Goal: Task Accomplishment & Management: Manage account settings

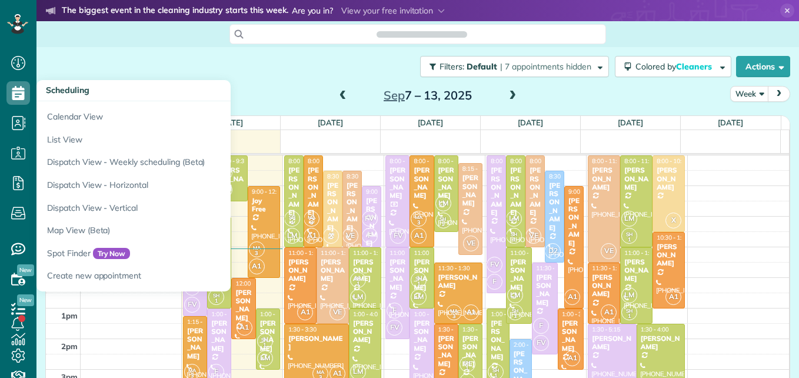
scroll to position [5, 5]
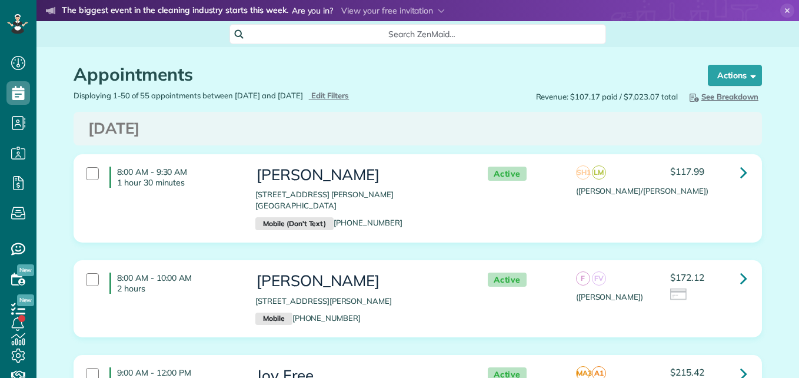
scroll to position [5, 5]
click at [11, 26] on icon at bounding box center [17, 24] width 21 height 20
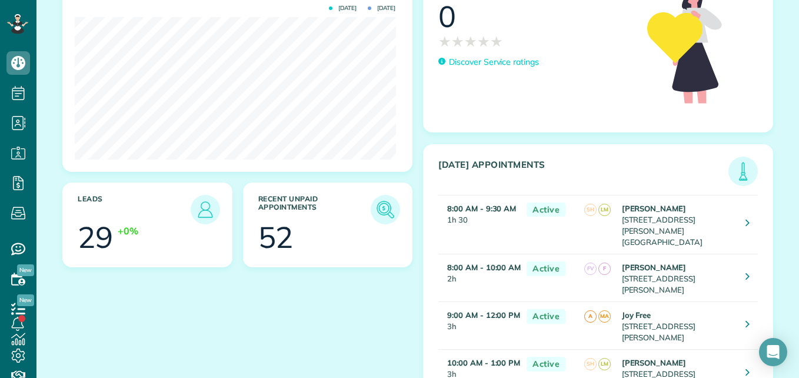
scroll to position [182, 0]
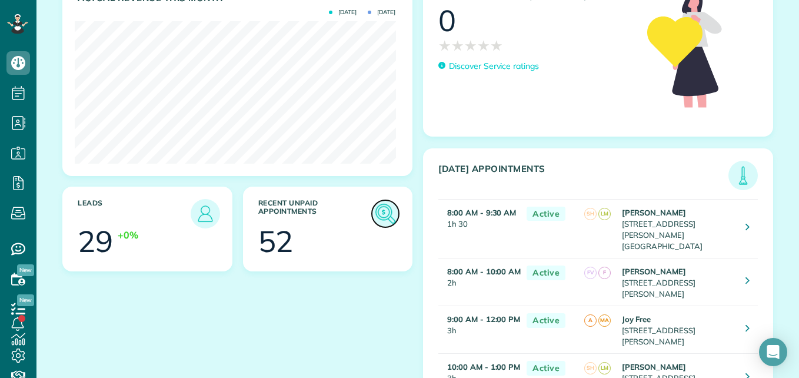
click at [379, 215] on img at bounding box center [385, 213] width 27 height 27
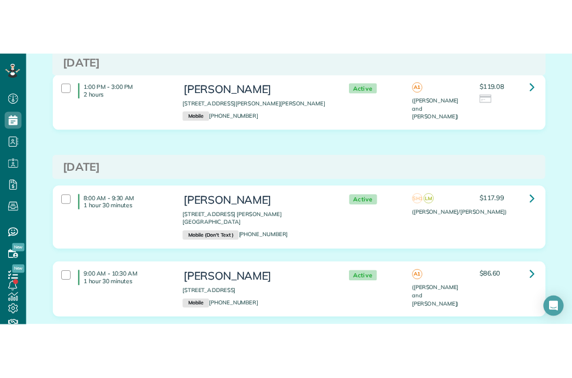
scroll to position [2966, 0]
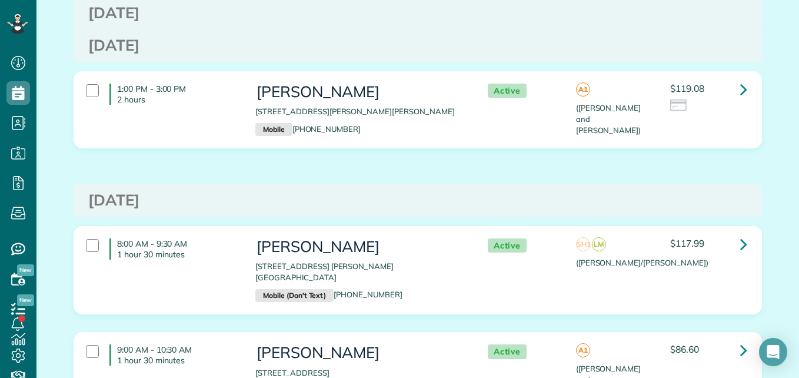
drag, startPoint x: 790, startPoint y: 179, endPoint x: 799, endPoint y: 236, distance: 57.8
click at [799, 236] on html "Dashboard Scheduling Calendar View List View Dispatch View - Weekly scheduling …" at bounding box center [399, 189] width 799 height 378
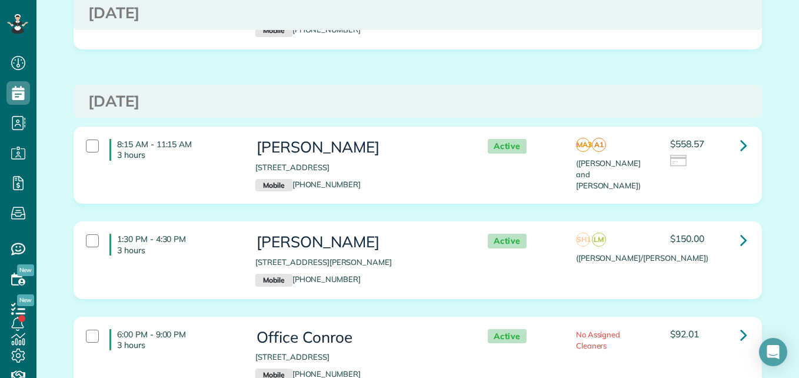
scroll to position [6419, 0]
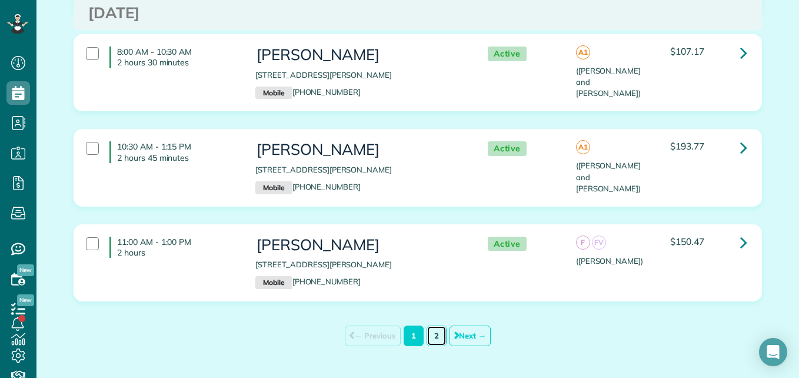
click at [427, 325] on link "2" at bounding box center [437, 335] width 20 height 21
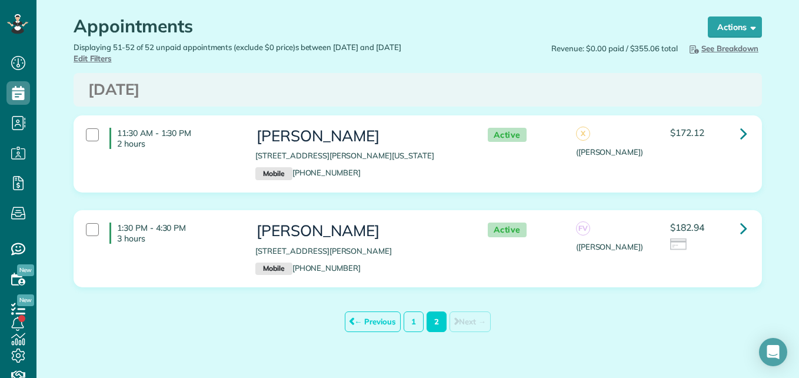
scroll to position [57, 0]
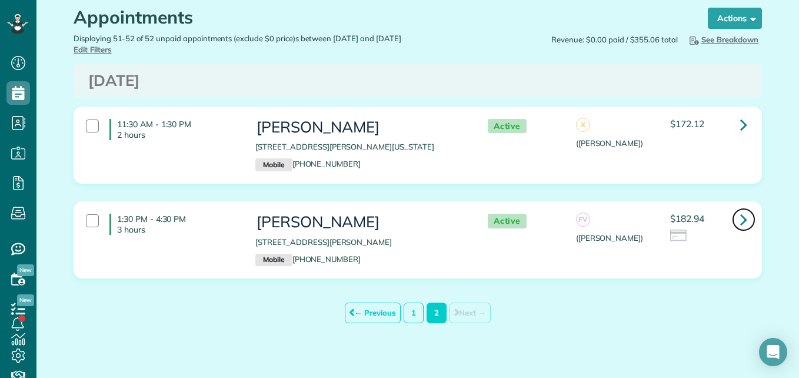
click at [740, 216] on icon at bounding box center [743, 219] width 7 height 21
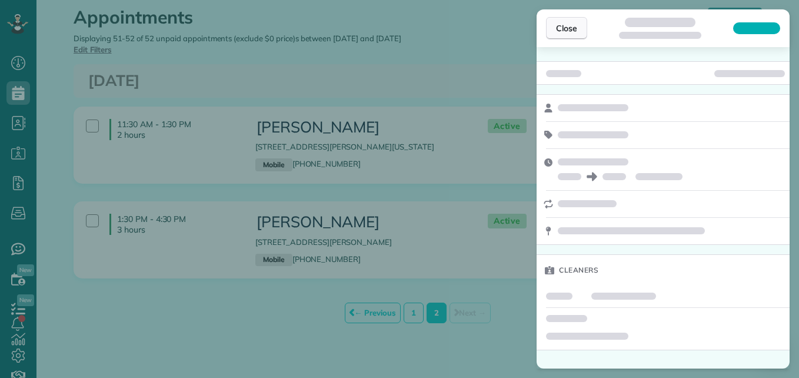
click at [574, 33] on span "Close" at bounding box center [566, 28] width 21 height 12
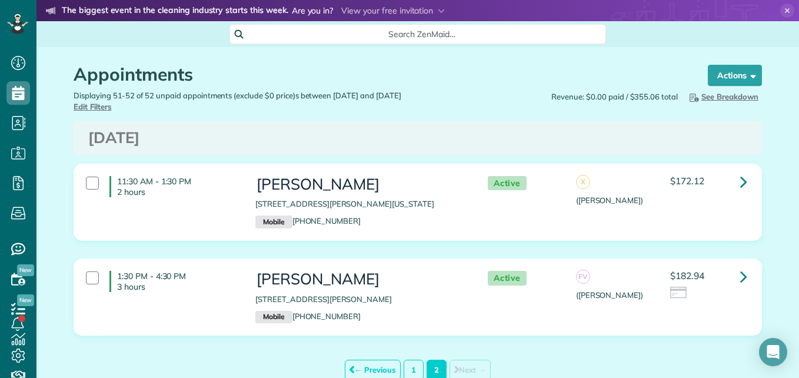
scroll to position [5, 5]
click at [15, 24] on icon at bounding box center [17, 23] width 6 height 5
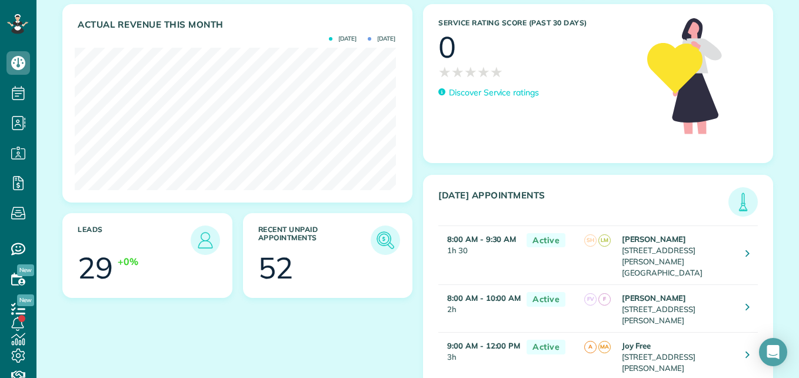
scroll to position [155, 0]
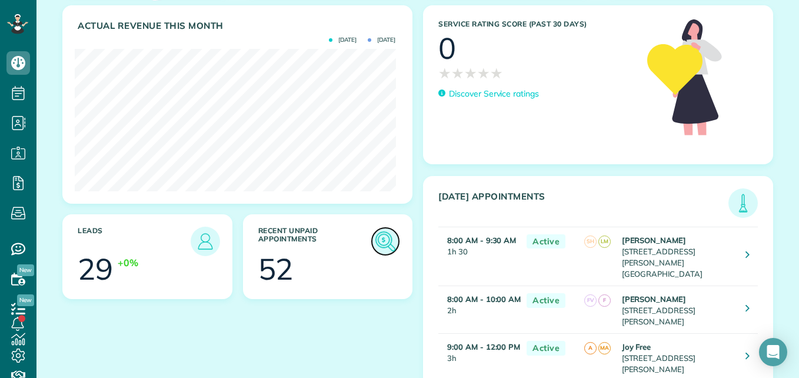
click at [385, 246] on img at bounding box center [385, 241] width 27 height 27
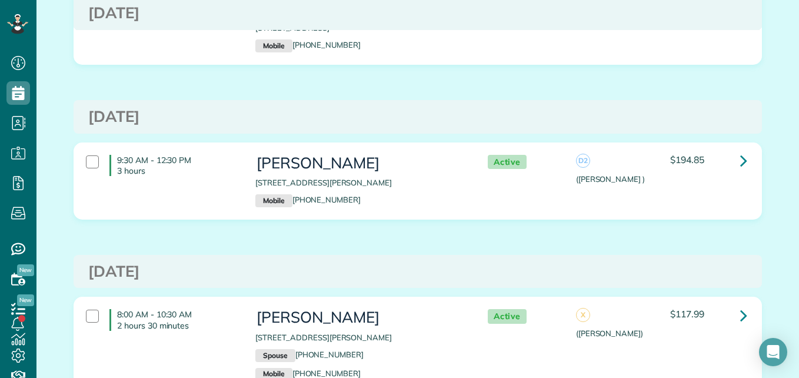
scroll to position [6020, 0]
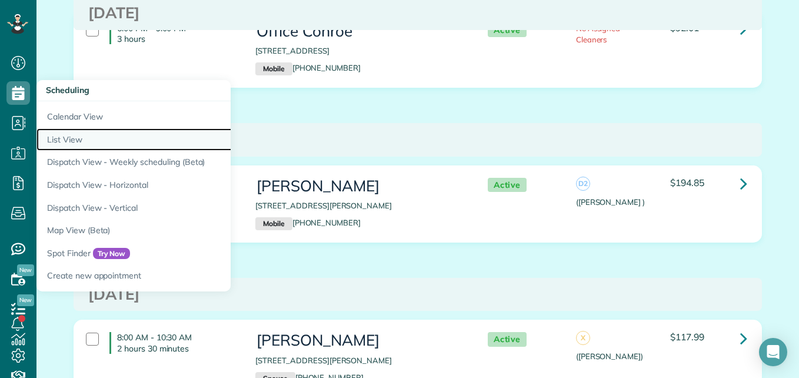
click at [64, 142] on link "List View" at bounding box center [183, 139] width 294 height 23
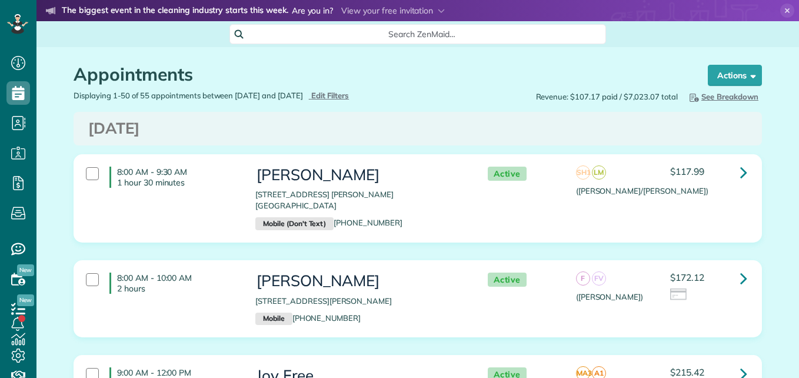
type input "**********"
click at [350, 97] on span "Edit Filters" at bounding box center [330, 95] width 38 height 9
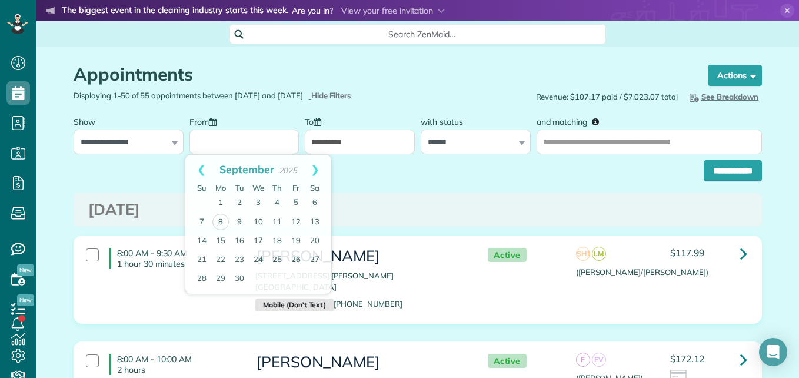
click at [253, 139] on input "From" at bounding box center [245, 141] width 110 height 25
click at [280, 199] on link "4" at bounding box center [277, 203] width 19 height 19
type input "**********"
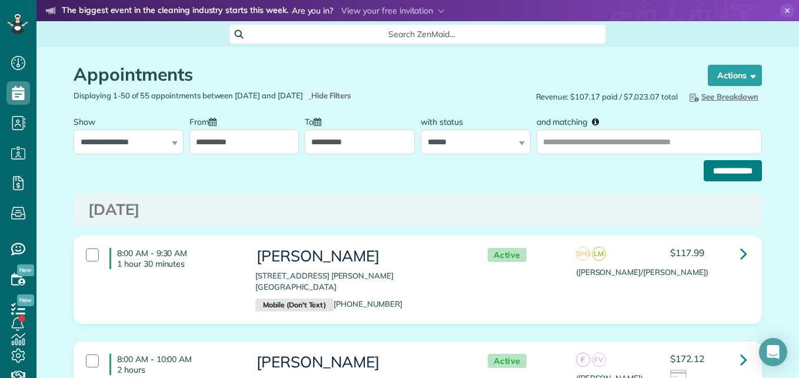
click at [756, 165] on input "**********" at bounding box center [733, 170] width 58 height 21
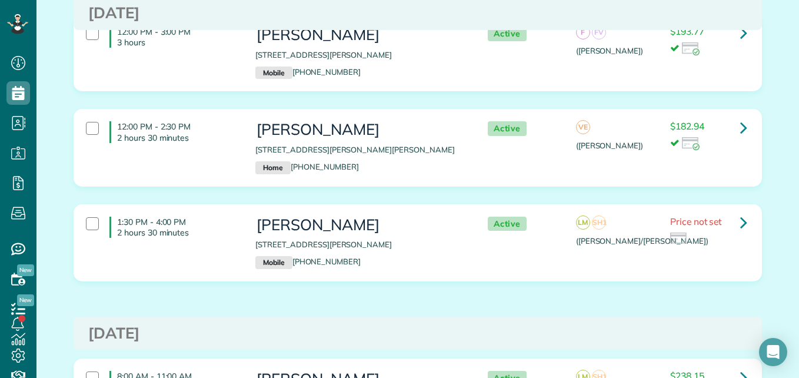
scroll to position [755, 0]
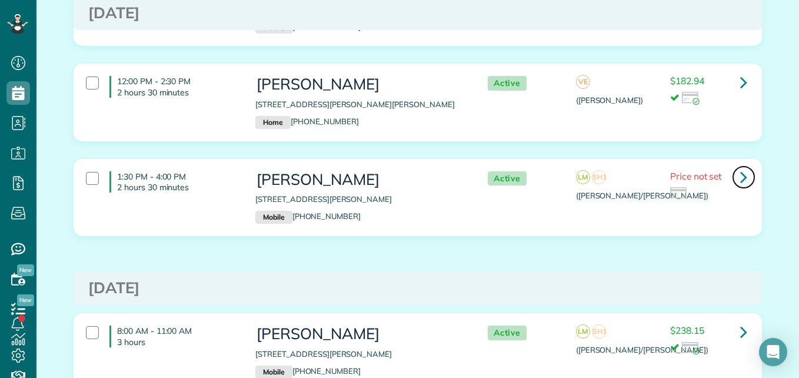
click at [740, 178] on icon at bounding box center [743, 177] width 7 height 21
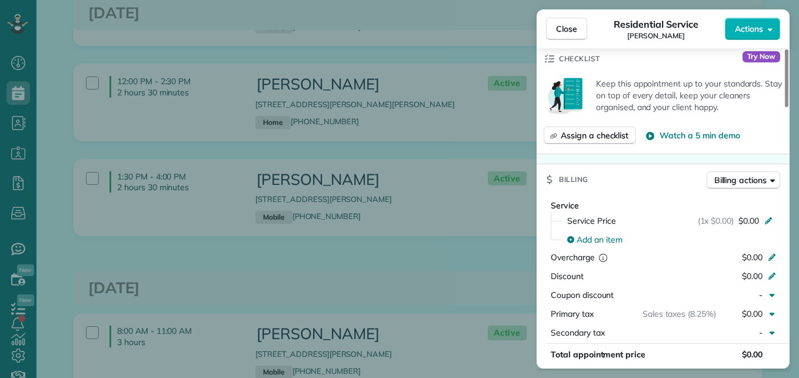
scroll to position [469, 0]
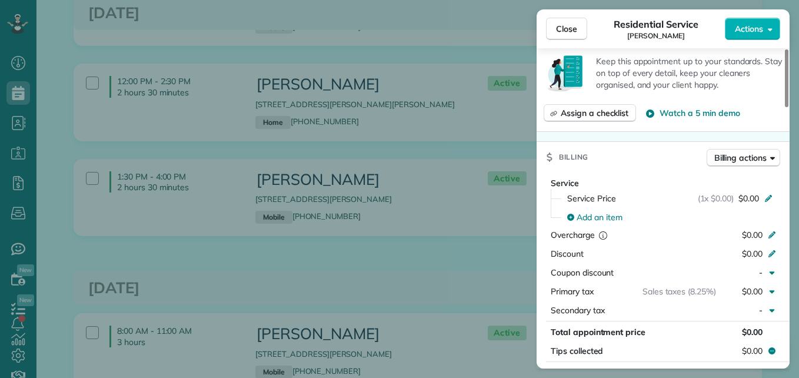
drag, startPoint x: 786, startPoint y: 98, endPoint x: 769, endPoint y: 183, distance: 86.3
click at [785, 107] on div at bounding box center [787, 78] width 4 height 58
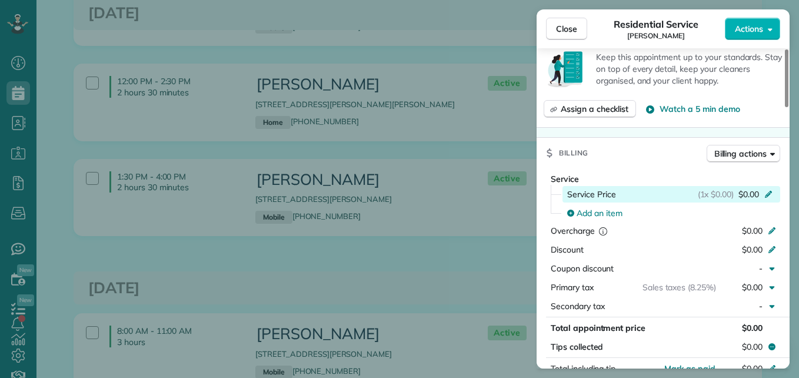
click at [766, 195] on icon at bounding box center [768, 194] width 7 height 7
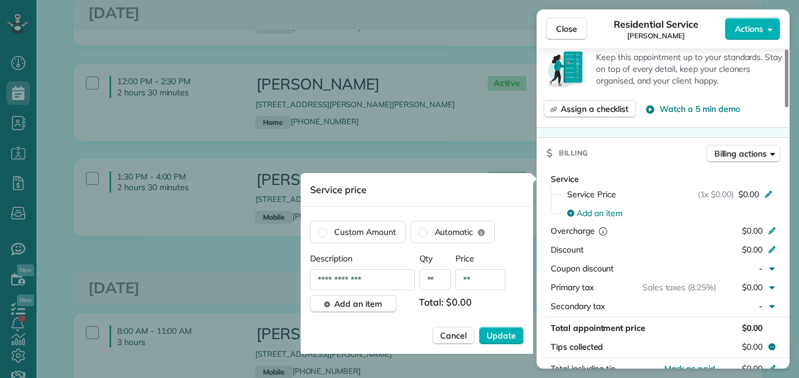
click at [490, 286] on input "**" at bounding box center [481, 279] width 50 height 21
type input "****"
click at [506, 336] on span "Update" at bounding box center [501, 336] width 29 height 12
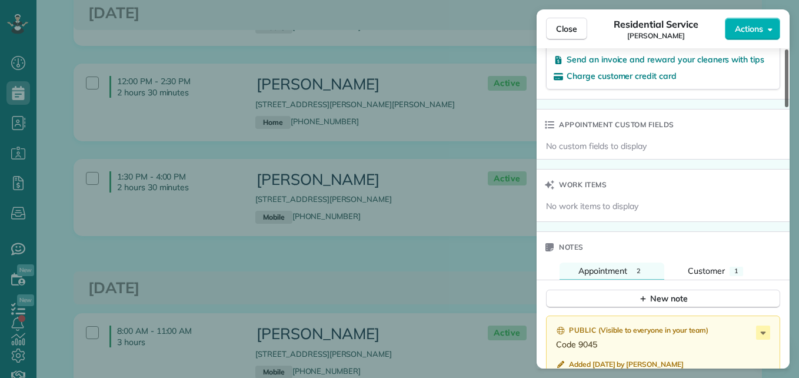
scroll to position [829, 0]
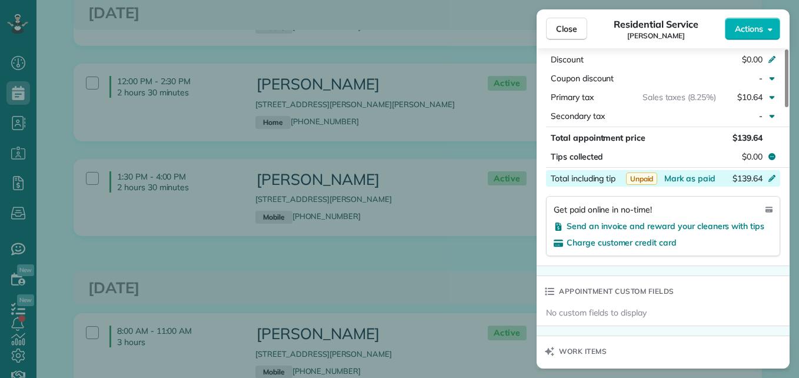
drag, startPoint x: 786, startPoint y: 150, endPoint x: 765, endPoint y: 182, distance: 38.4
click at [785, 107] on div at bounding box center [787, 78] width 4 height 58
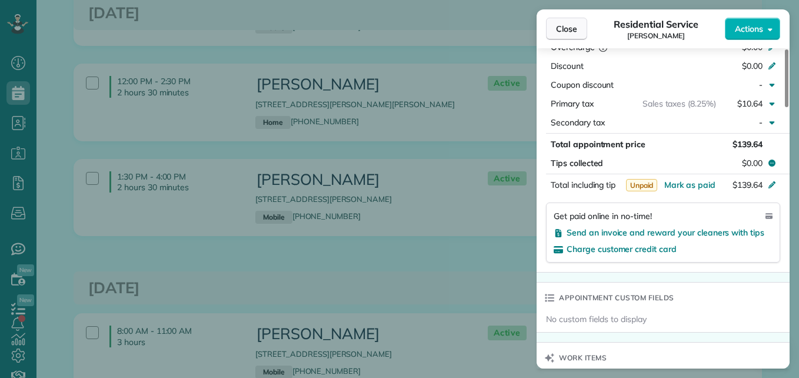
click at [563, 20] on button "Close" at bounding box center [566, 29] width 41 height 22
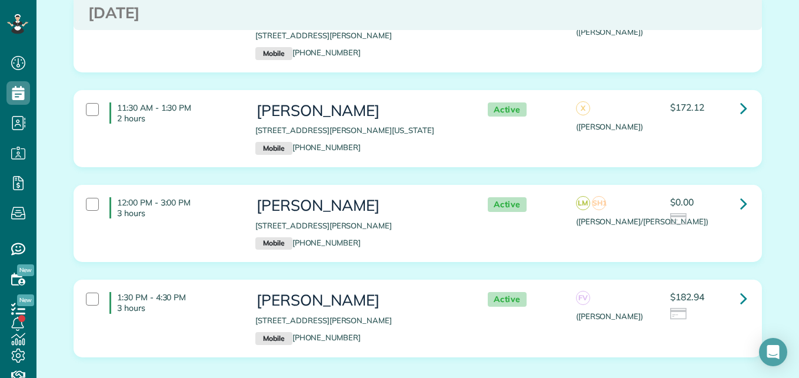
scroll to position [1688, 0]
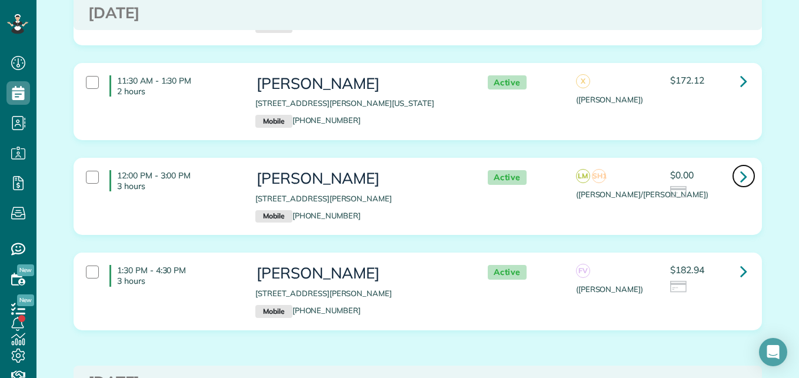
click at [742, 179] on icon at bounding box center [743, 176] width 7 height 21
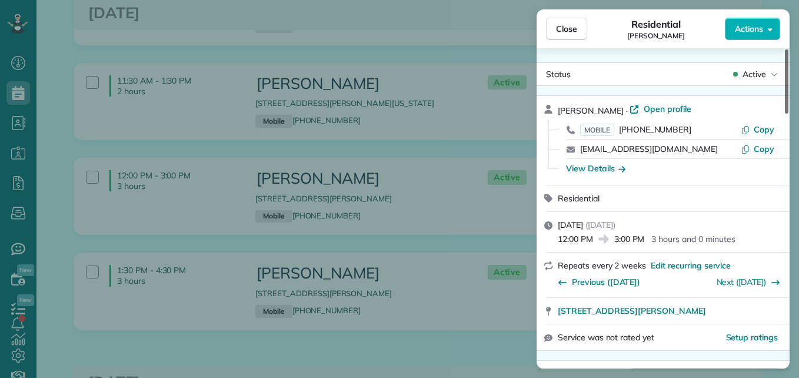
drag, startPoint x: 786, startPoint y: 105, endPoint x: 789, endPoint y: 66, distance: 39.6
click at [789, 67] on div at bounding box center [787, 81] width 4 height 64
click at [673, 108] on span "Open profile" at bounding box center [668, 109] width 48 height 12
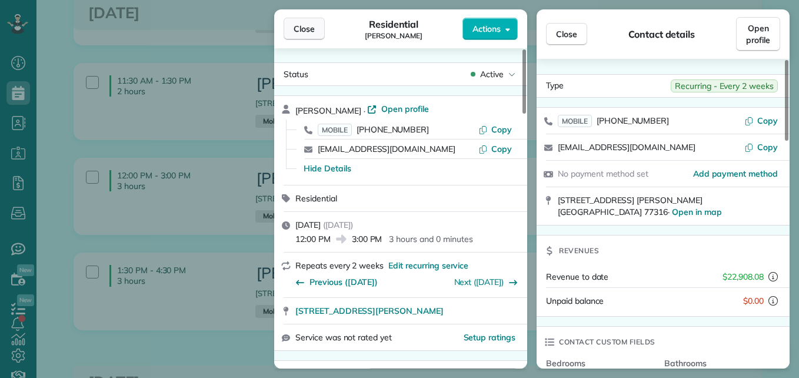
click at [317, 28] on button "Close" at bounding box center [304, 29] width 41 height 22
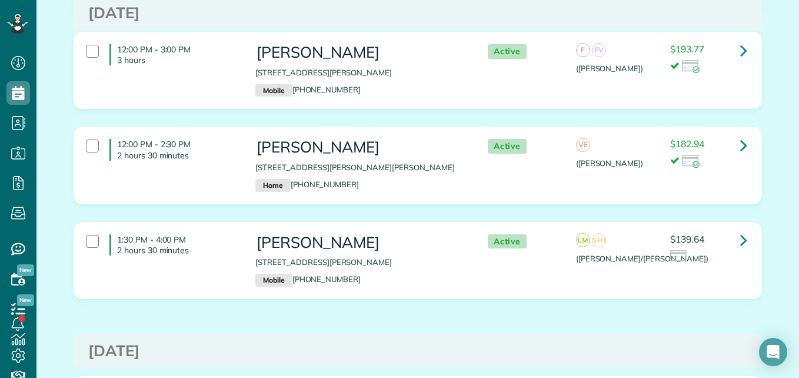
scroll to position [673, 0]
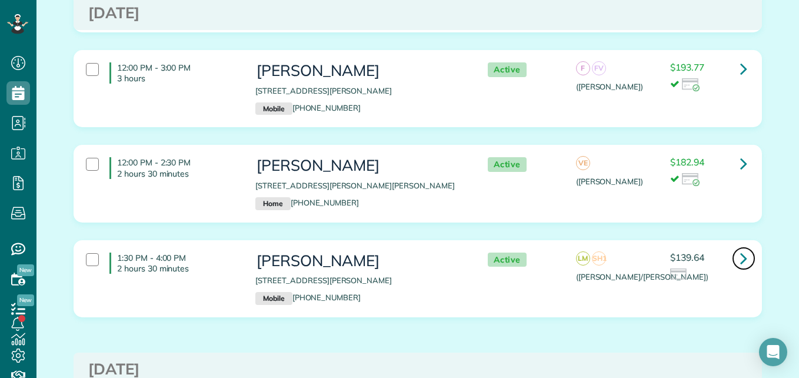
click at [743, 264] on link at bounding box center [744, 259] width 24 height 24
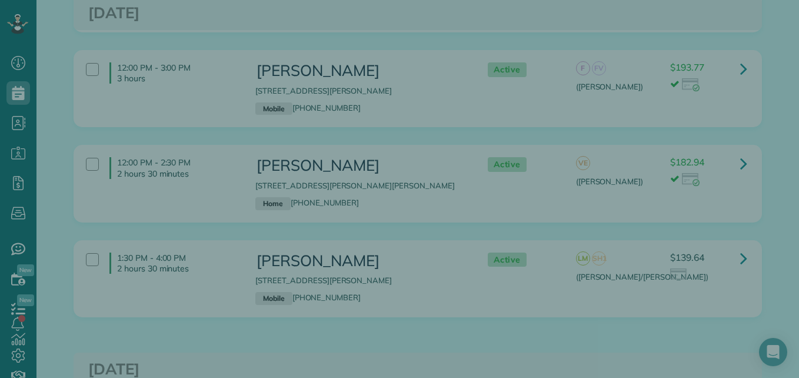
click at [743, 264] on div "Close Cleaners" at bounding box center [399, 189] width 799 height 378
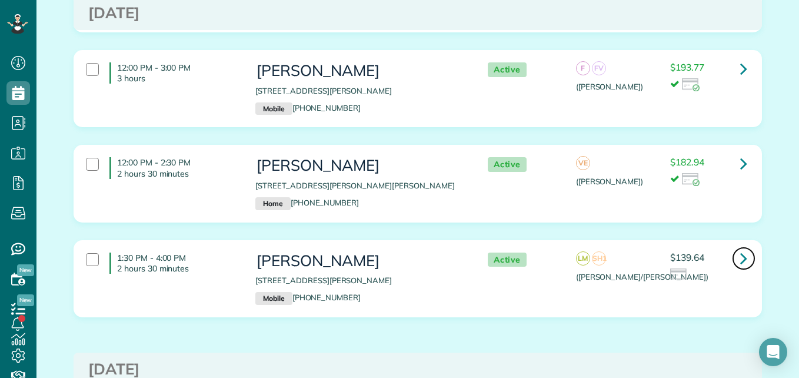
click at [743, 264] on link at bounding box center [744, 259] width 24 height 24
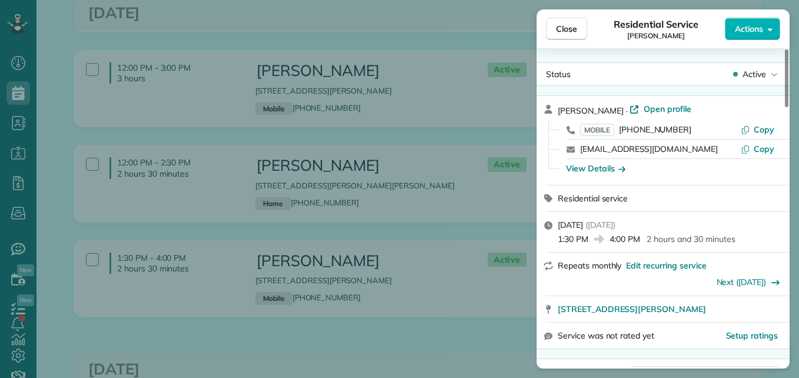
click at [770, 193] on div "Residential service" at bounding box center [670, 198] width 225 height 12
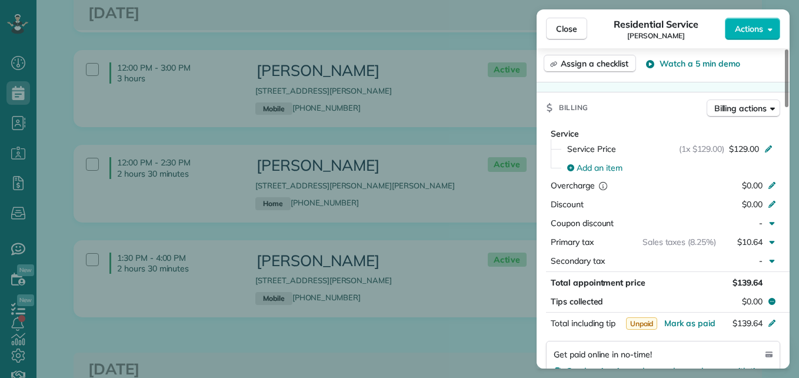
drag, startPoint x: 787, startPoint y: 99, endPoint x: 780, endPoint y: 192, distance: 93.3
click at [785, 107] on div at bounding box center [787, 78] width 4 height 58
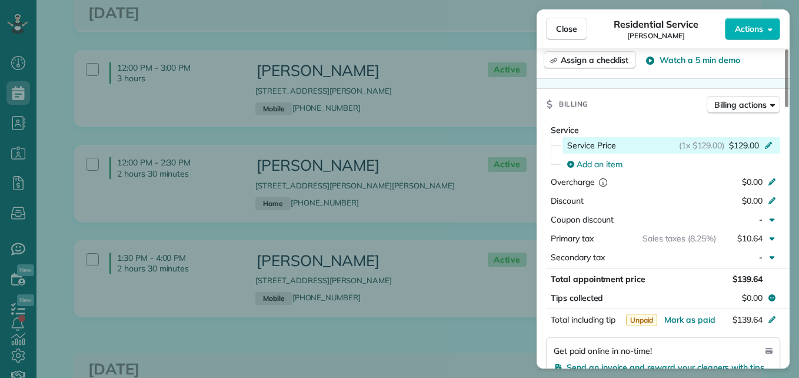
click at [768, 148] on icon at bounding box center [768, 143] width 9 height 9
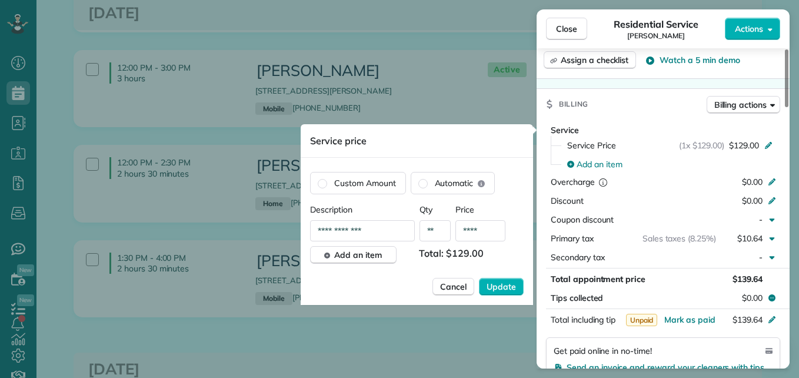
click at [490, 235] on input "****" at bounding box center [481, 230] width 50 height 21
type input "*******"
click at [491, 232] on input "*******" at bounding box center [481, 230] width 50 height 21
click at [496, 233] on input "*******" at bounding box center [481, 230] width 50 height 21
type input "**"
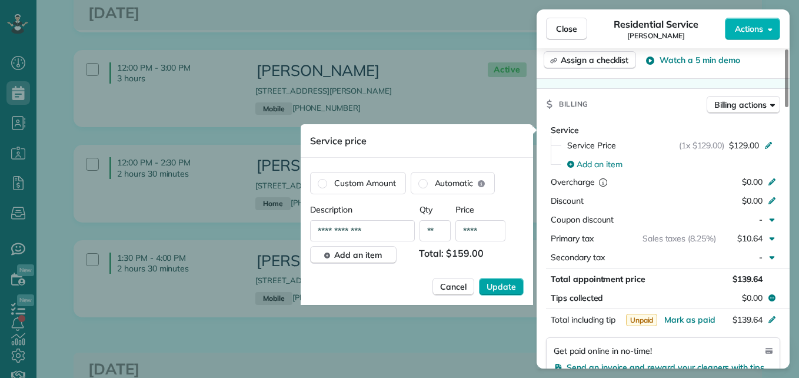
type input "****"
click at [505, 283] on span "Update" at bounding box center [501, 287] width 29 height 12
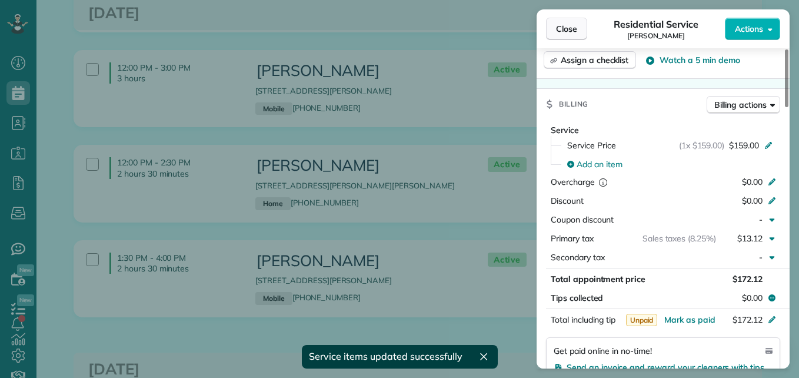
click at [567, 33] on span "Close" at bounding box center [566, 29] width 21 height 12
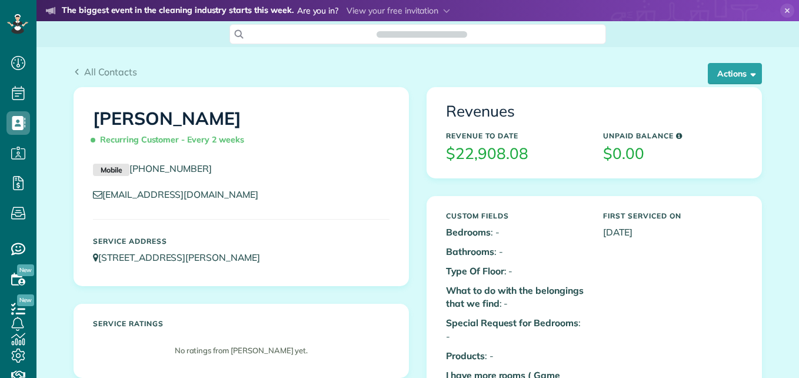
scroll to position [5, 5]
click at [728, 81] on button "Actions" at bounding box center [735, 73] width 54 height 21
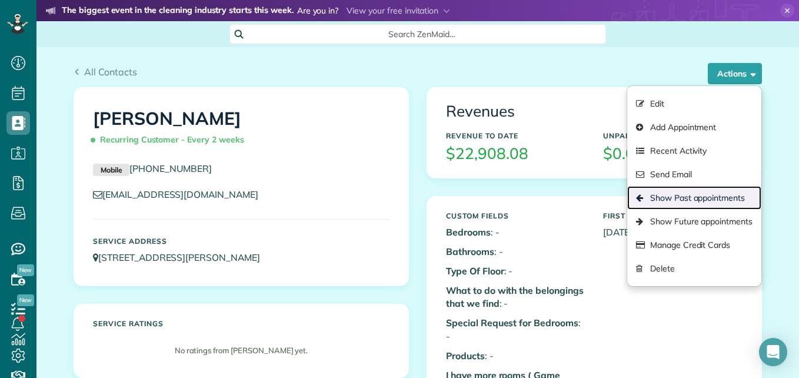
click at [672, 204] on link "Show Past appointments" at bounding box center [694, 198] width 134 height 24
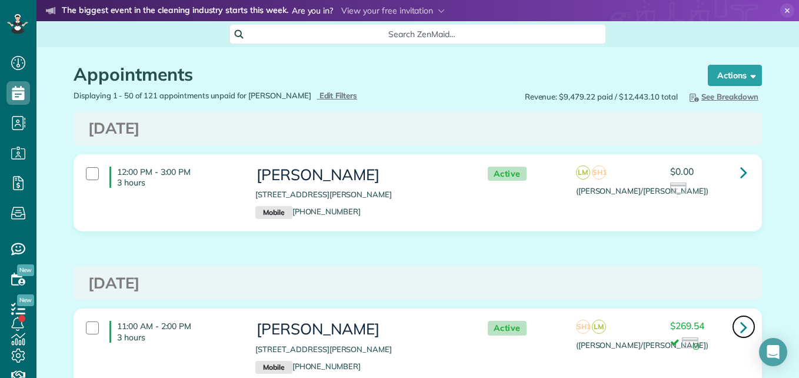
click at [742, 330] on icon at bounding box center [743, 327] width 7 height 21
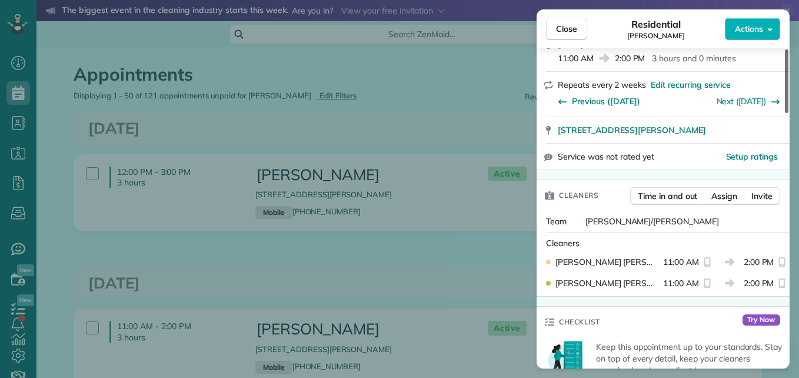
scroll to position [190, 0]
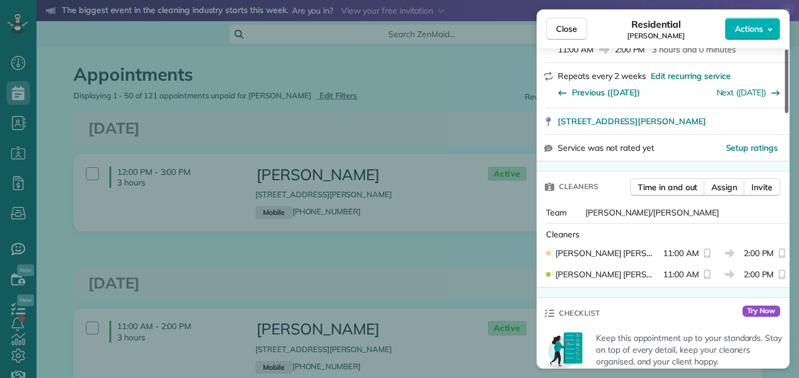
drag, startPoint x: 786, startPoint y: 87, endPoint x: 799, endPoint y: 125, distance: 39.8
click at [789, 113] on div at bounding box center [787, 81] width 4 height 64
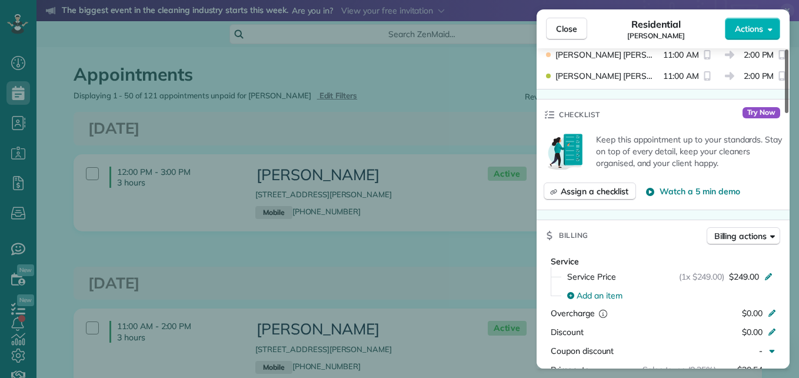
scroll to position [394, 0]
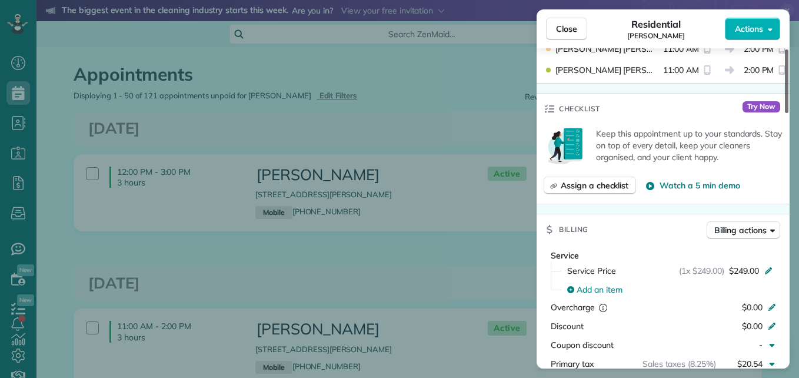
drag, startPoint x: 786, startPoint y: 98, endPoint x: 786, endPoint y: 139, distance: 40.6
click at [786, 113] on div at bounding box center [787, 81] width 4 height 64
click at [563, 31] on span "Close" at bounding box center [566, 29] width 21 height 12
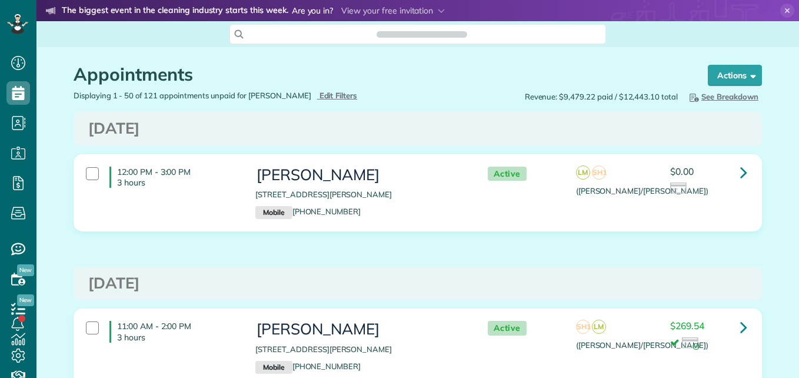
scroll to position [5, 5]
click at [740, 330] on icon at bounding box center [743, 327] width 7 height 21
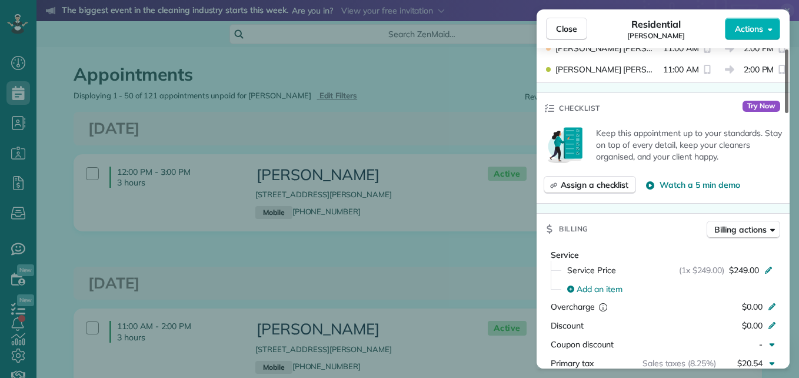
scroll to position [400, 0]
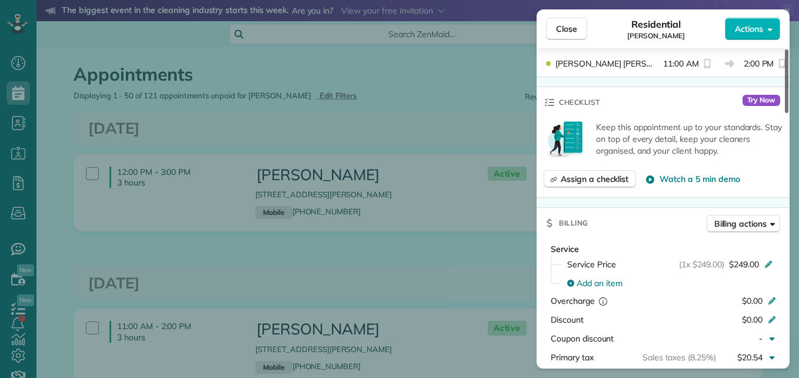
drag, startPoint x: 788, startPoint y: 101, endPoint x: 780, endPoint y: 180, distance: 79.9
click at [785, 113] on div at bounding box center [787, 81] width 4 height 64
click at [566, 27] on span "Close" at bounding box center [566, 29] width 21 height 12
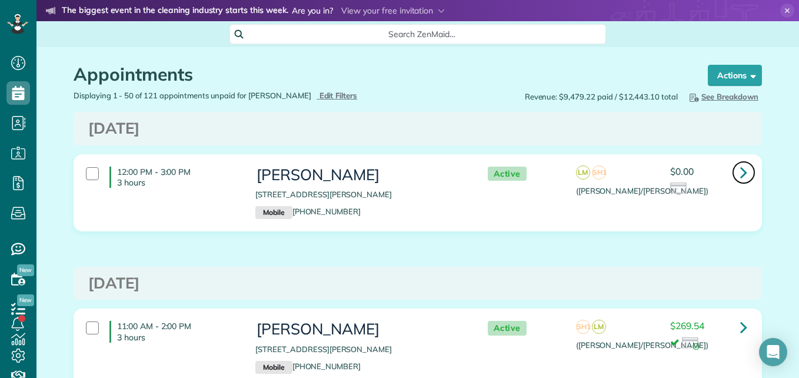
click at [732, 172] on link at bounding box center [744, 173] width 24 height 24
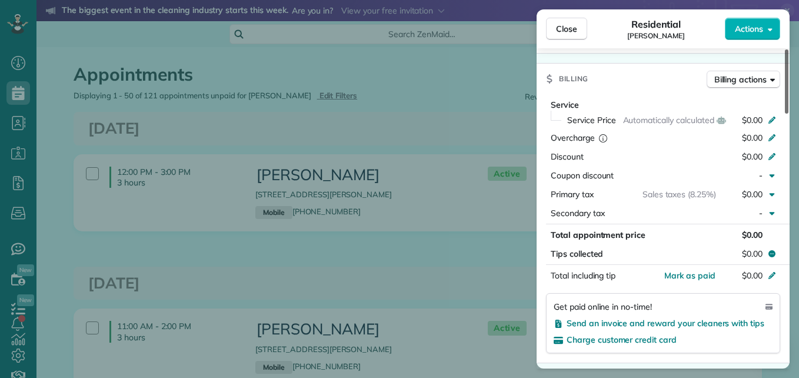
scroll to position [550, 0]
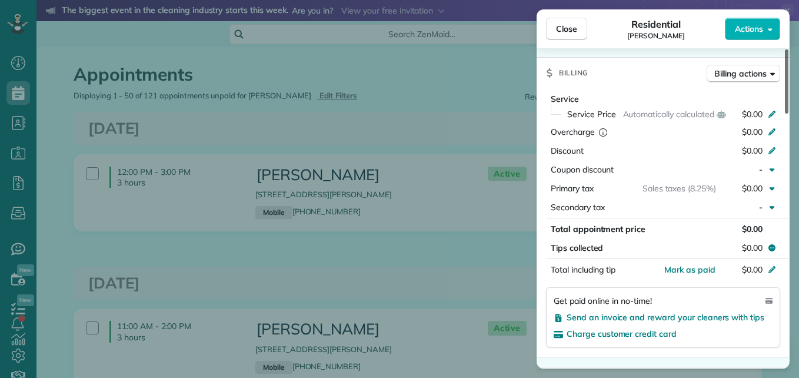
drag, startPoint x: 787, startPoint y: 77, endPoint x: 795, endPoint y: 187, distance: 110.9
click at [789, 114] on div at bounding box center [787, 81] width 4 height 64
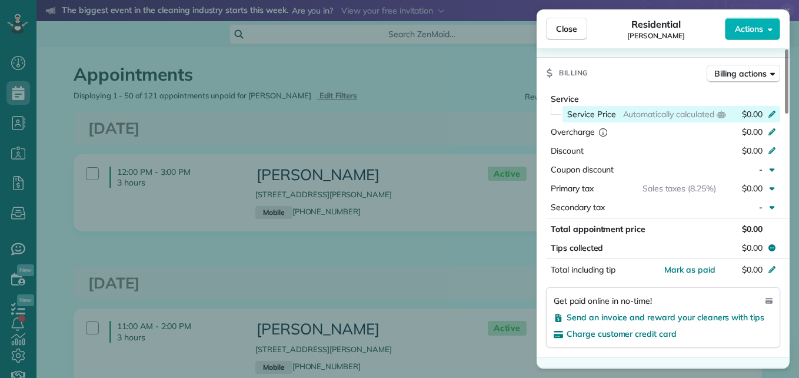
click at [765, 107] on div "Service Price Automatically calculated $0.00" at bounding box center [672, 114] width 218 height 16
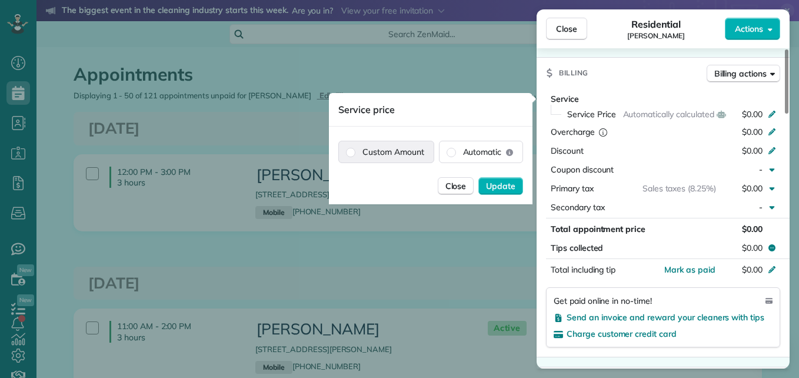
click at [407, 150] on label "Custom Amount" at bounding box center [386, 151] width 95 height 21
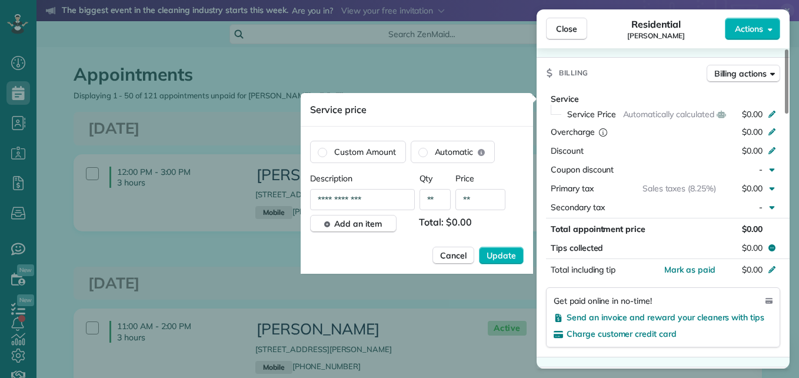
drag, startPoint x: 487, startPoint y: 198, endPoint x: 440, endPoint y: 198, distance: 46.5
click at [440, 198] on div "**********" at bounding box center [417, 199] width 214 height 21
type input "****"
click at [506, 255] on span "Update" at bounding box center [501, 256] width 29 height 12
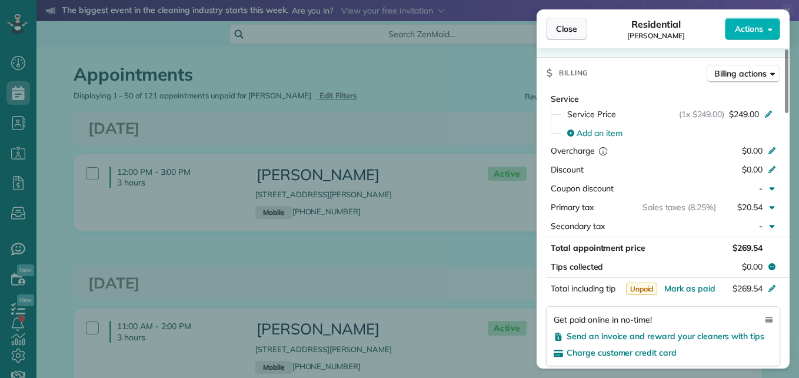
click at [583, 25] on button "Close" at bounding box center [566, 29] width 41 height 22
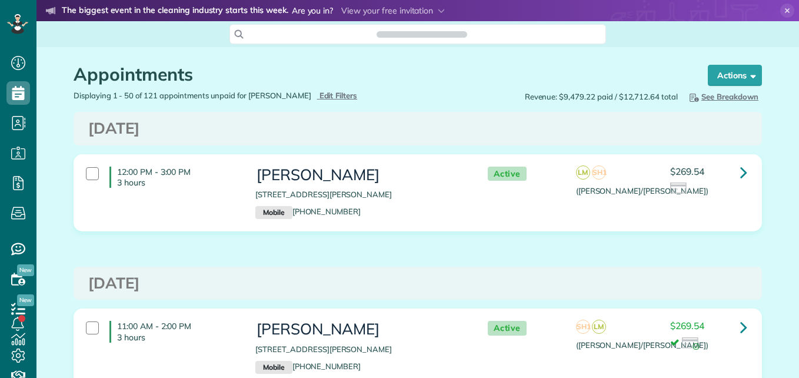
scroll to position [5, 5]
click at [730, 86] on div "Actions Create Appointment Create Task Clock In/Out Send Work Orders Print Rout…" at bounding box center [729, 77] width 68 height 25
click at [730, 77] on button "Actions" at bounding box center [735, 75] width 54 height 21
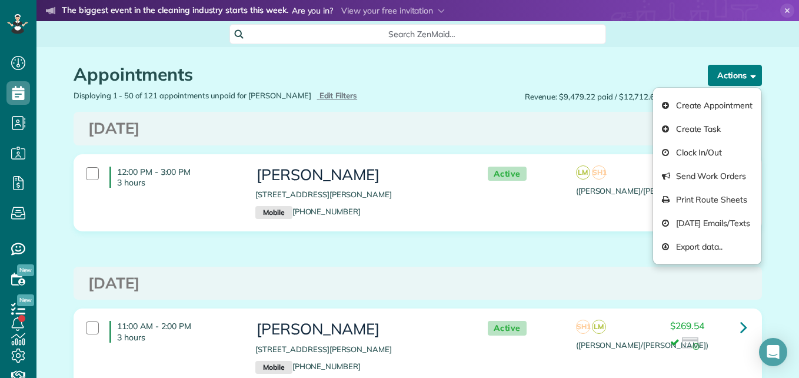
click at [723, 69] on button "Actions" at bounding box center [735, 75] width 54 height 21
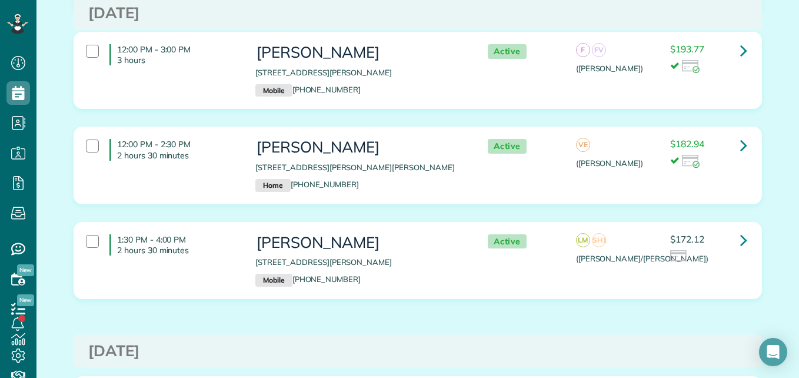
scroll to position [709, 0]
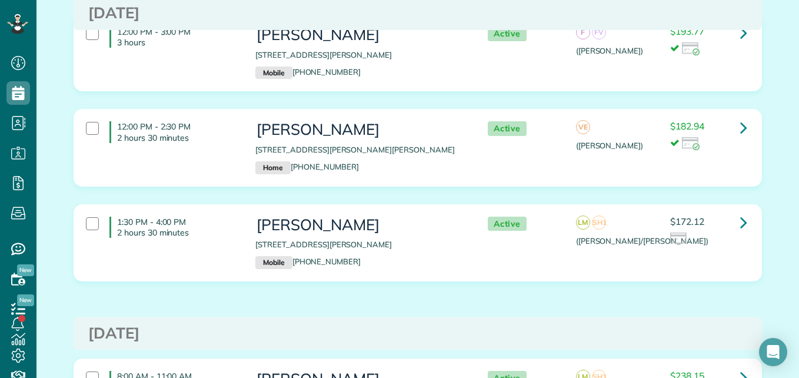
click at [703, 222] on div "$172.12" at bounding box center [708, 231] width 77 height 29
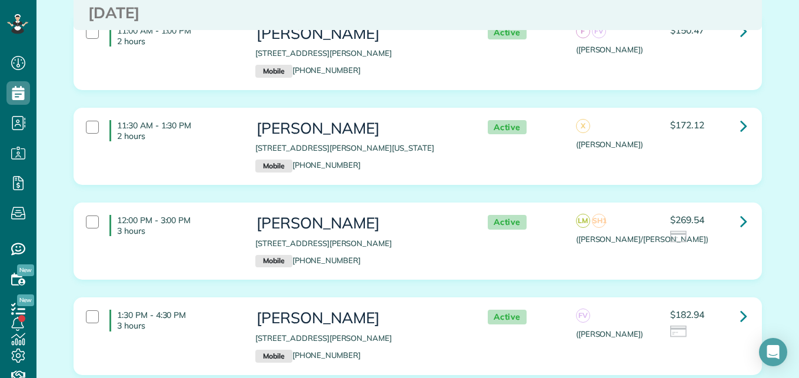
scroll to position [1652, 0]
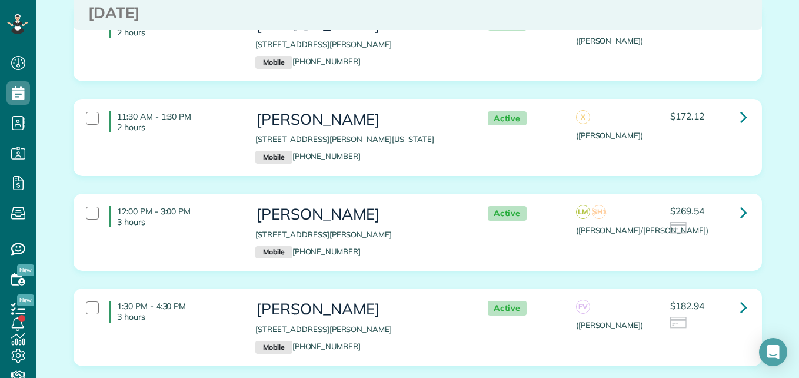
click at [714, 249] on div "12:00 PM - 3:00 PM 3 hours Samantha Brzozowski 110 Spanish Bay Place Montgomery…" at bounding box center [416, 232] width 679 height 64
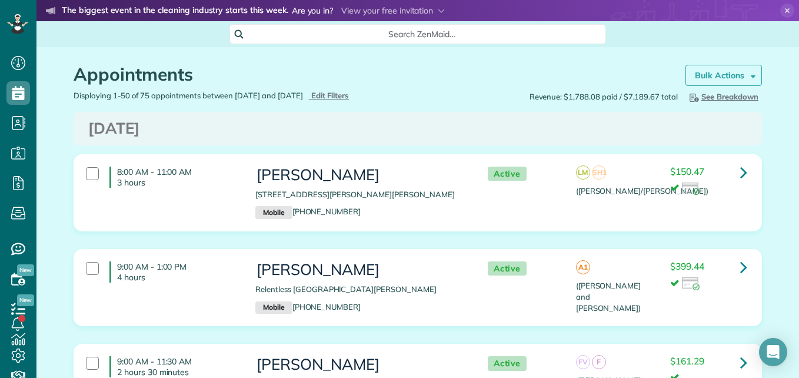
click at [704, 74] on strong "Bulk Actions" at bounding box center [719, 75] width 49 height 11
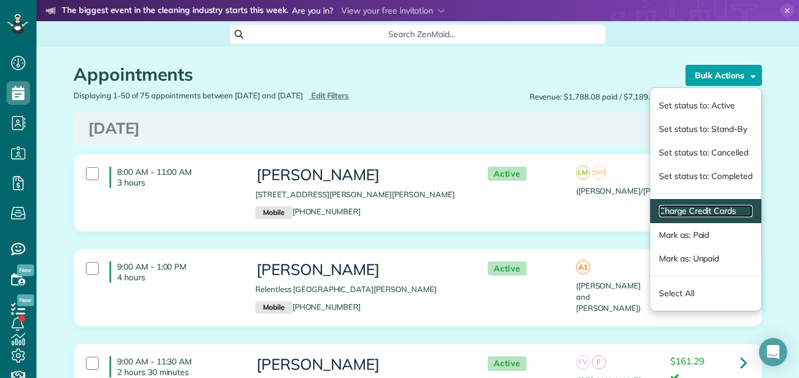
click at [676, 212] on link "Charge Credit Cards" at bounding box center [706, 211] width 94 height 12
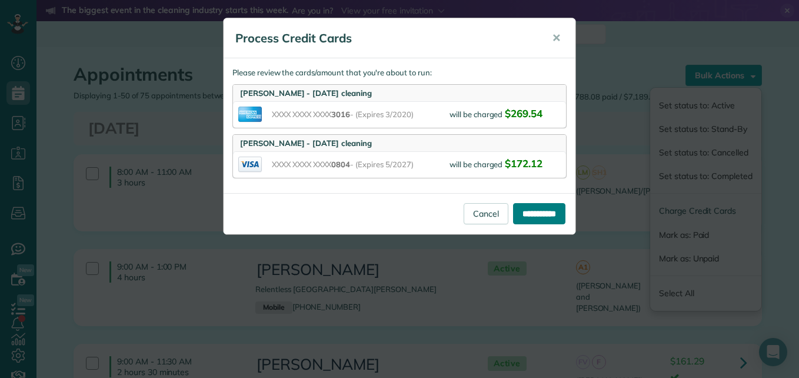
click at [519, 211] on input "**********" at bounding box center [539, 213] width 52 height 21
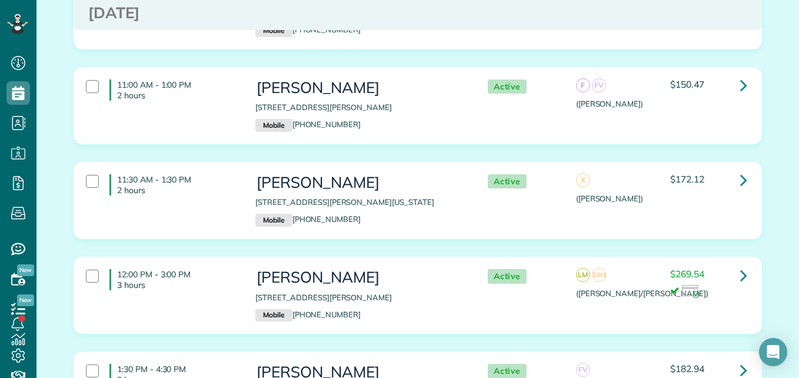
scroll to position [1670, 0]
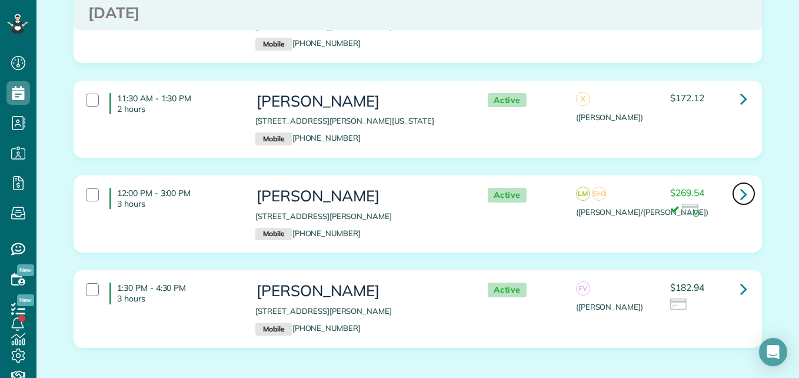
click at [740, 195] on icon at bounding box center [743, 194] width 7 height 21
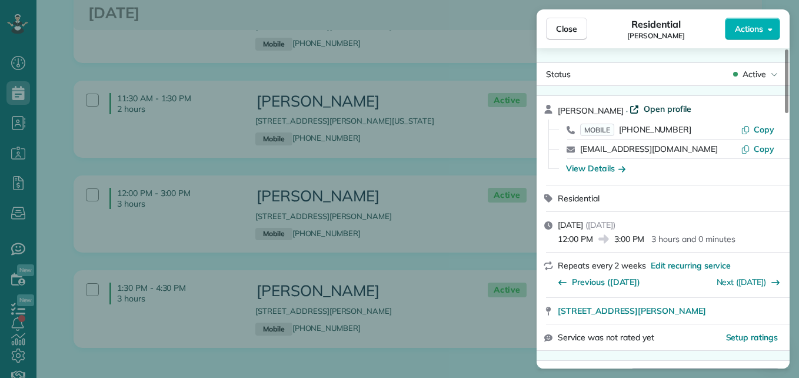
click at [677, 109] on span "Open profile" at bounding box center [668, 109] width 48 height 12
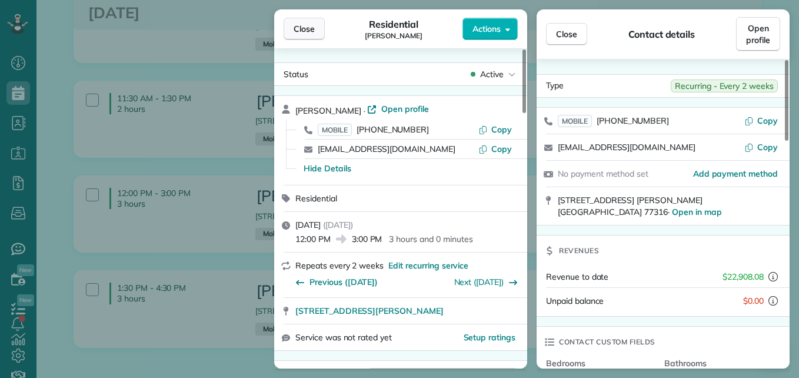
click at [301, 34] on span "Close" at bounding box center [304, 29] width 21 height 12
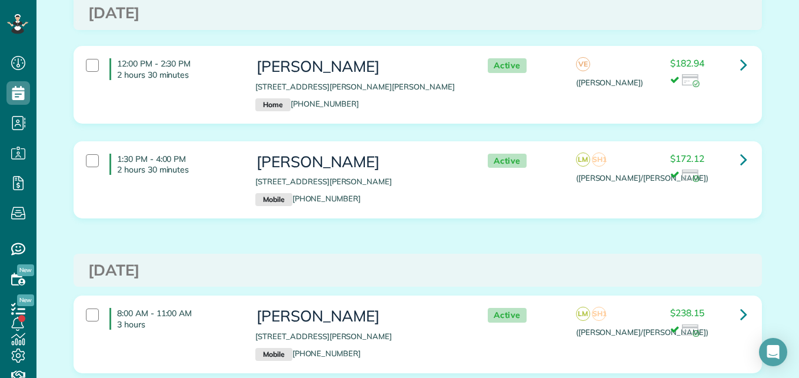
scroll to position [763, 0]
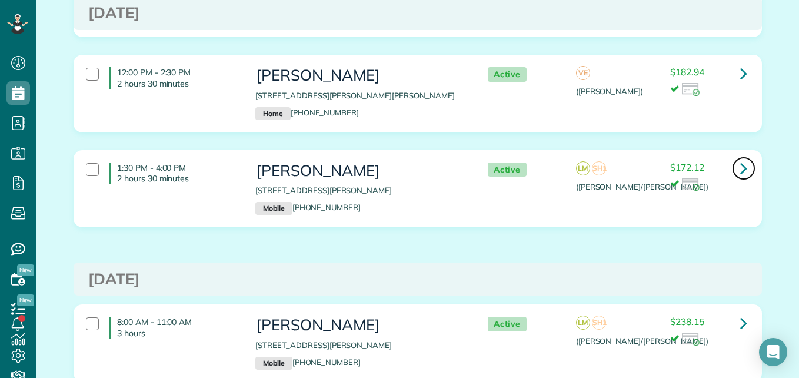
click at [740, 172] on icon at bounding box center [743, 168] width 7 height 21
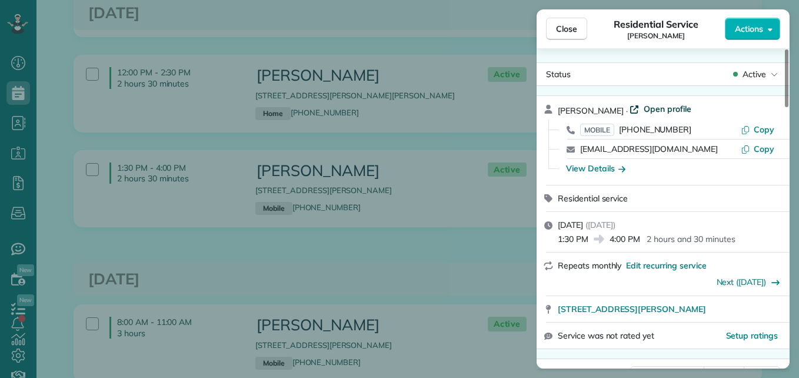
click at [654, 108] on span "Open profile" at bounding box center [668, 109] width 48 height 12
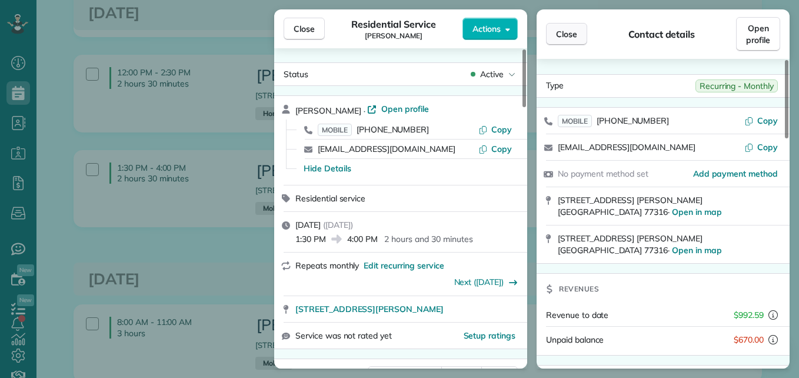
click at [559, 39] on span "Close" at bounding box center [566, 34] width 21 height 12
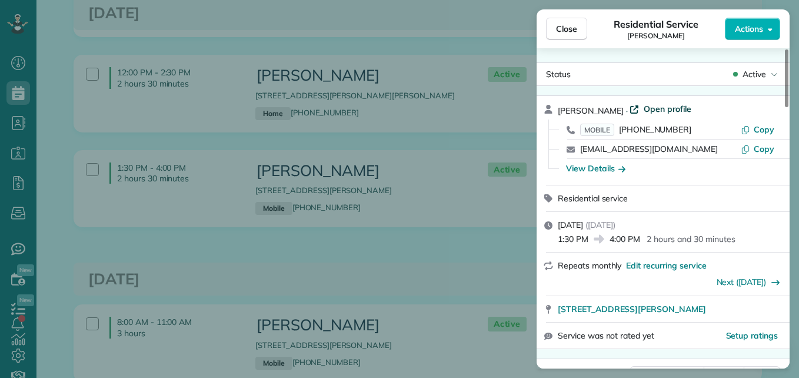
click at [669, 111] on span "Open profile" at bounding box center [668, 109] width 48 height 12
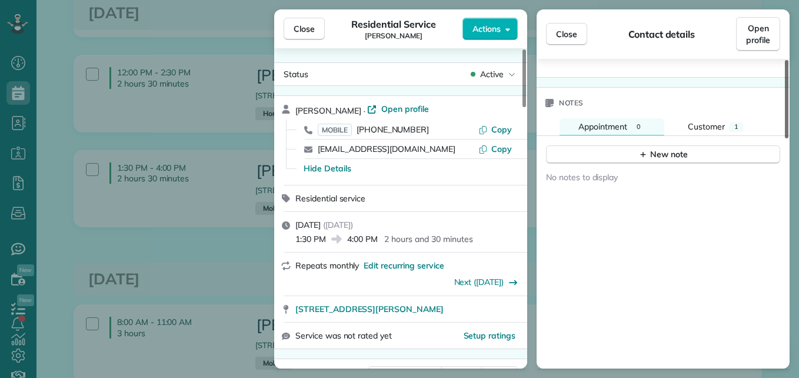
scroll to position [823, 0]
drag, startPoint x: 785, startPoint y: 102, endPoint x: 799, endPoint y: 311, distance: 208.8
click at [789, 138] on div at bounding box center [787, 99] width 4 height 78
click at [758, 39] on span "Open profile" at bounding box center [758, 34] width 24 height 24
click at [303, 32] on span "Close" at bounding box center [304, 29] width 21 height 12
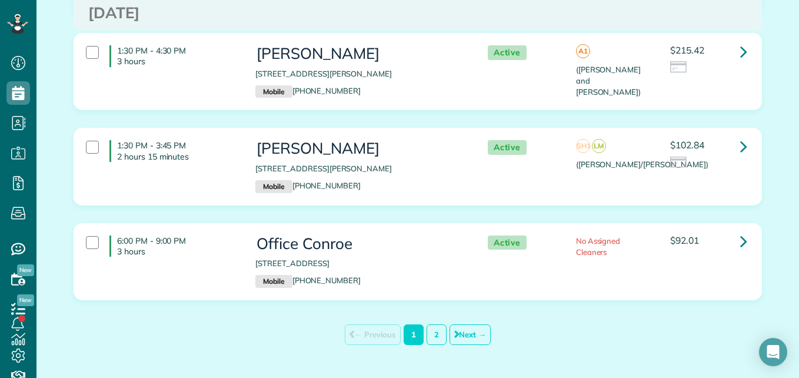
scroll to position [4975, 0]
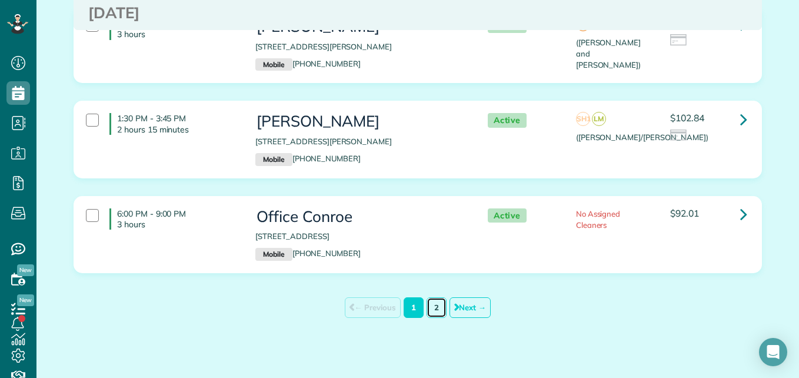
click at [435, 306] on link "2" at bounding box center [437, 307] width 20 height 21
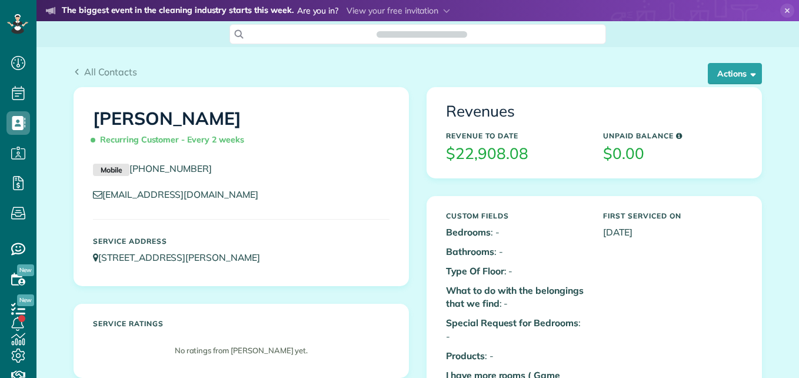
scroll to position [5, 5]
click at [725, 81] on button "Actions" at bounding box center [735, 73] width 54 height 21
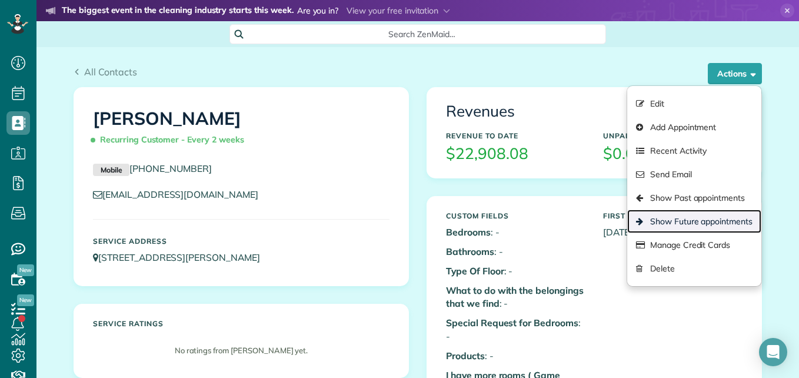
click at [682, 220] on link "Show Future appointments" at bounding box center [694, 222] width 134 height 24
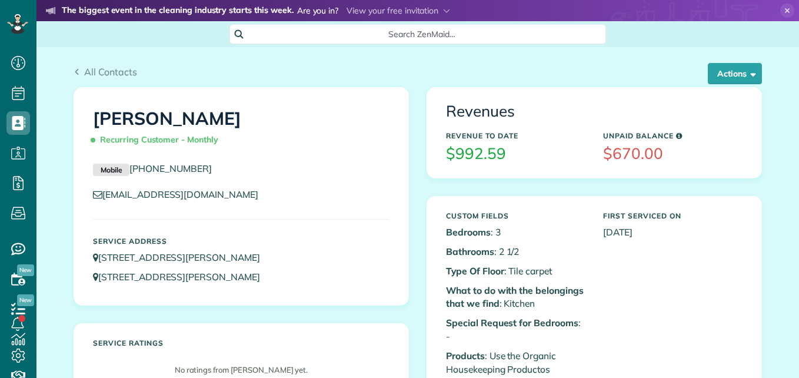
scroll to position [5, 5]
click at [749, 81] on button "Actions" at bounding box center [735, 73] width 54 height 21
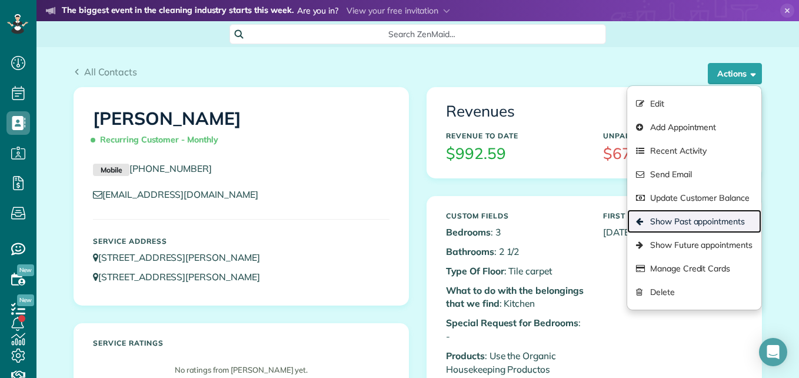
click at [675, 220] on link "Show Past appointments" at bounding box center [694, 222] width 134 height 24
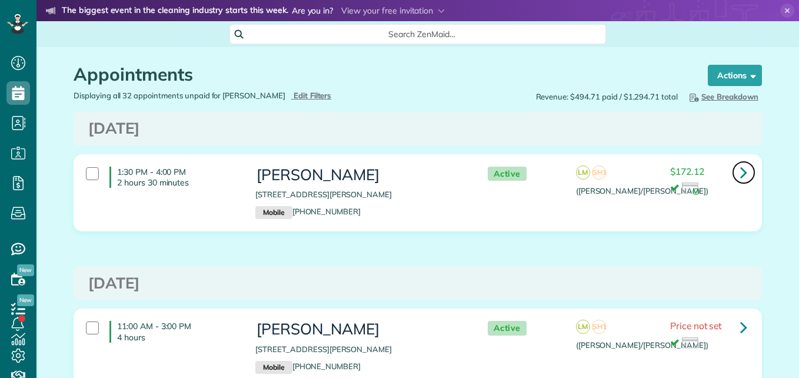
click at [743, 174] on icon at bounding box center [743, 172] width 7 height 21
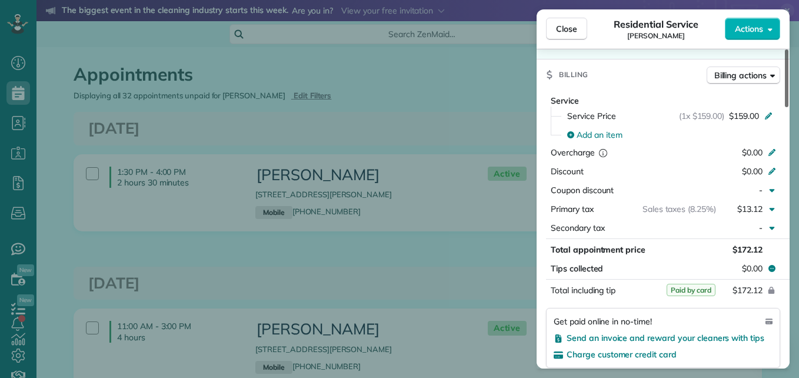
scroll to position [544, 0]
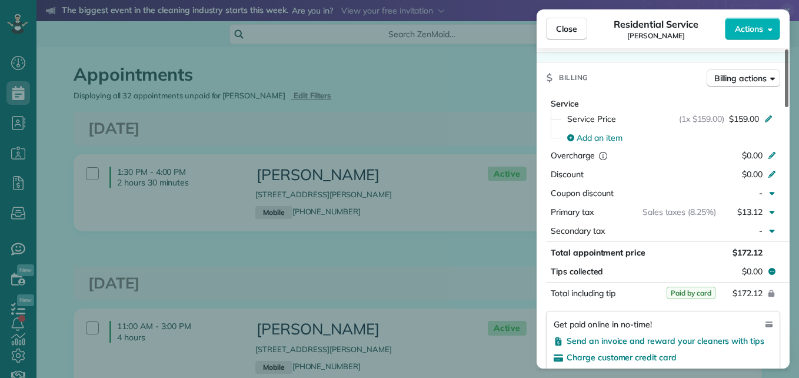
drag, startPoint x: 786, startPoint y: 91, endPoint x: 793, endPoint y: 189, distance: 97.9
click at [789, 107] on div at bounding box center [787, 78] width 4 height 58
click at [552, 24] on button "Close" at bounding box center [566, 29] width 41 height 22
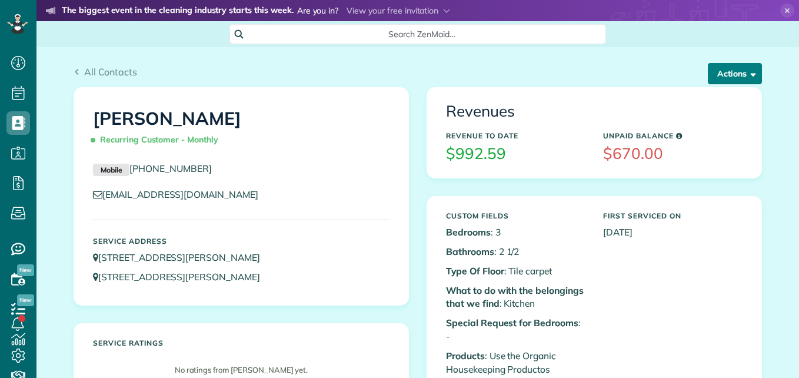
click at [712, 79] on button "Actions" at bounding box center [735, 73] width 54 height 21
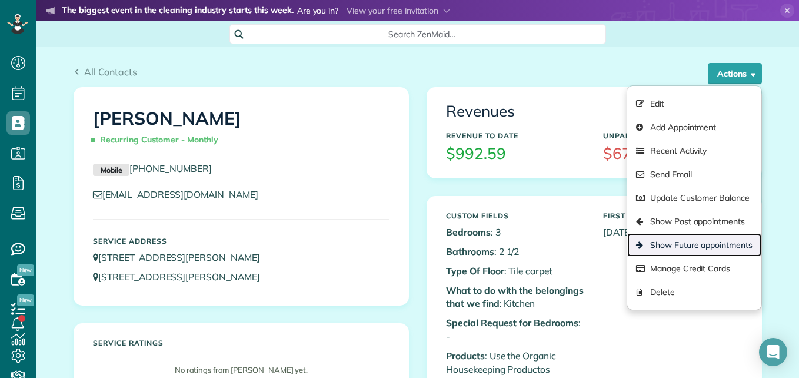
click at [659, 241] on link "Show Future appointments" at bounding box center [694, 245] width 134 height 24
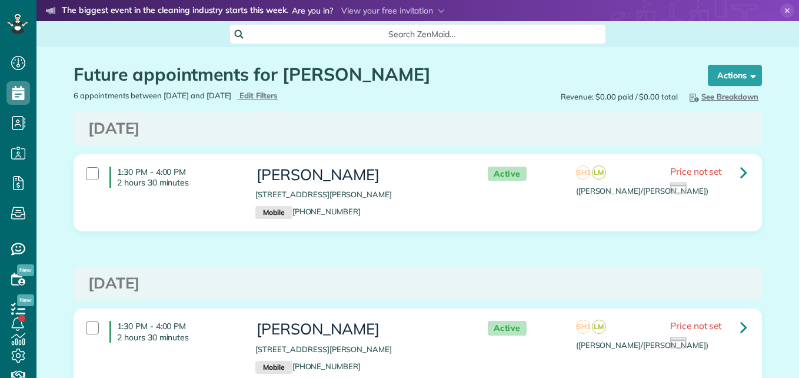
scroll to position [5, 5]
click at [740, 171] on icon at bounding box center [743, 172] width 7 height 21
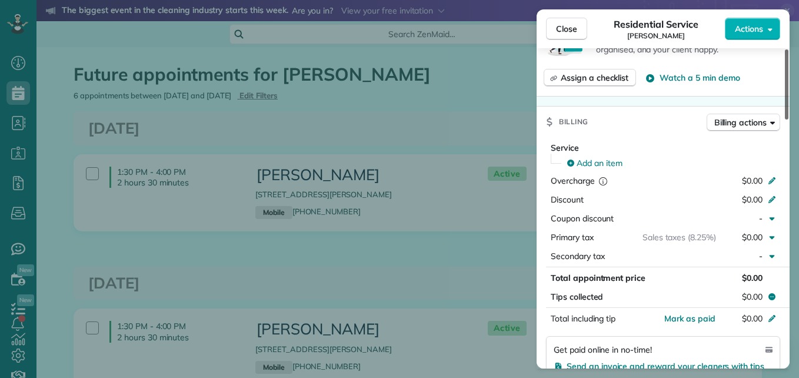
drag, startPoint x: 786, startPoint y: 104, endPoint x: 789, endPoint y: 214, distance: 110.1
click at [789, 119] on div at bounding box center [787, 84] width 4 height 70
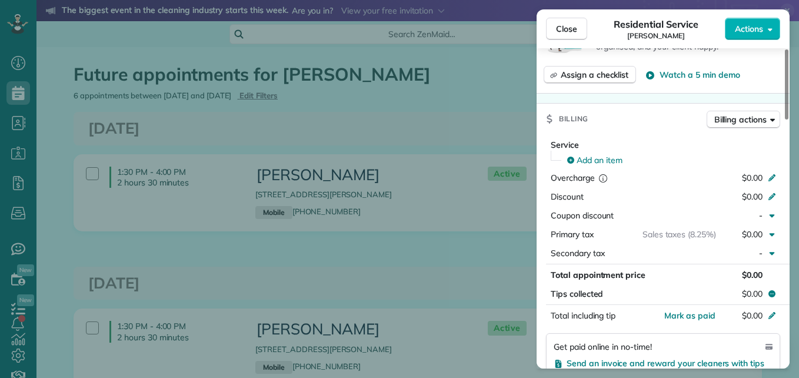
click at [582, 151] on div "Add an item" at bounding box center [670, 160] width 220 height 19
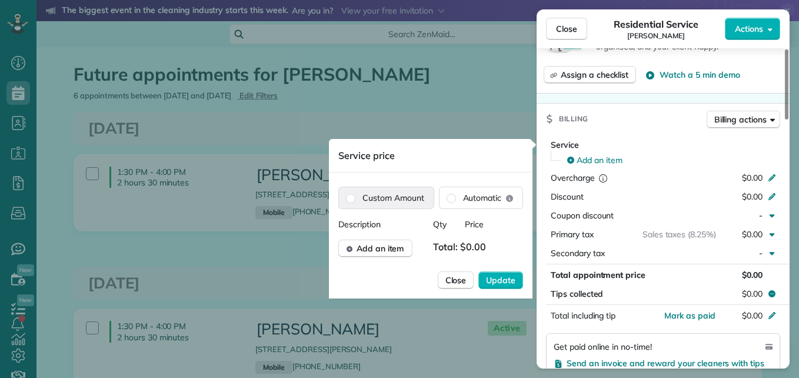
click at [392, 202] on label "Custom Amount" at bounding box center [386, 197] width 95 height 21
click at [482, 191] on label "Automatic" at bounding box center [482, 197] width 84 height 21
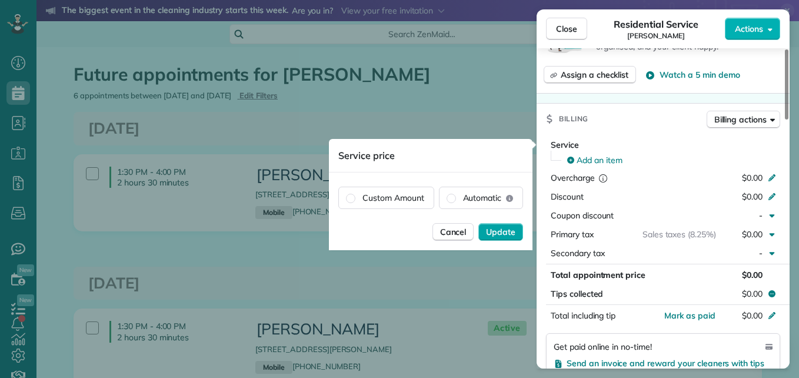
click at [506, 235] on span "Update" at bounding box center [500, 232] width 29 height 12
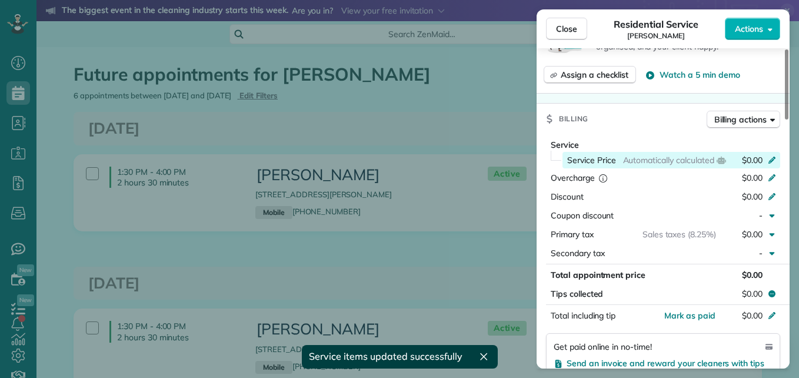
click at [779, 161] on div "Service Price Automatically calculated $0.00" at bounding box center [672, 160] width 218 height 16
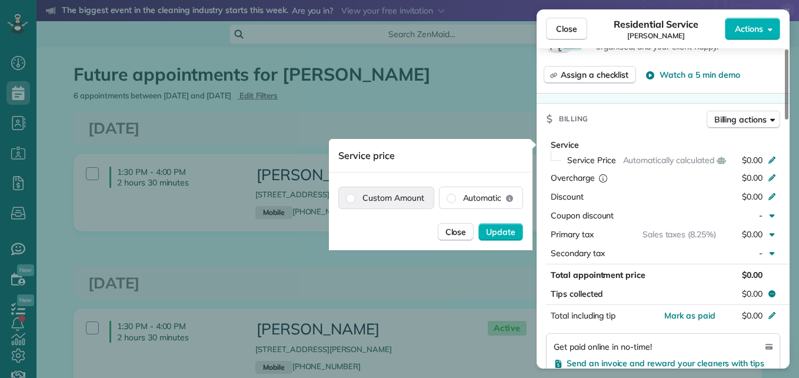
click at [398, 197] on label "Custom Amount" at bounding box center [386, 197] width 95 height 21
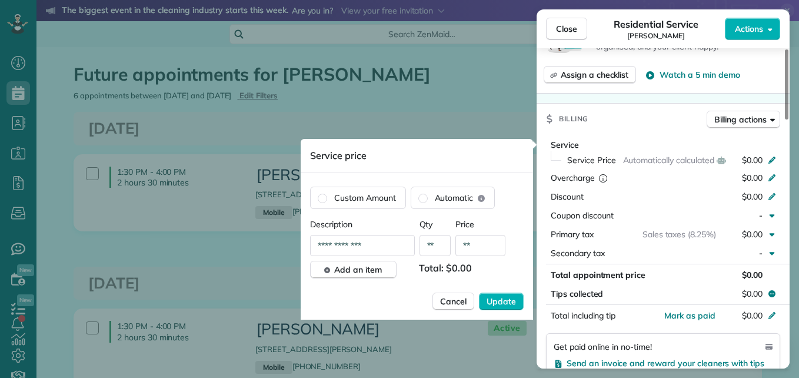
drag, startPoint x: 477, startPoint y: 246, endPoint x: 431, endPoint y: 244, distance: 45.9
click at [431, 244] on div "**********" at bounding box center [417, 245] width 214 height 21
type input "****"
click at [509, 297] on span "Update" at bounding box center [501, 301] width 29 height 12
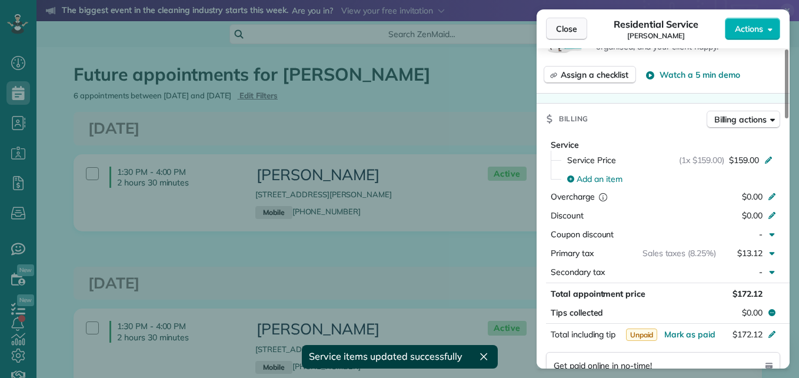
click at [556, 31] on span "Close" at bounding box center [566, 29] width 21 height 12
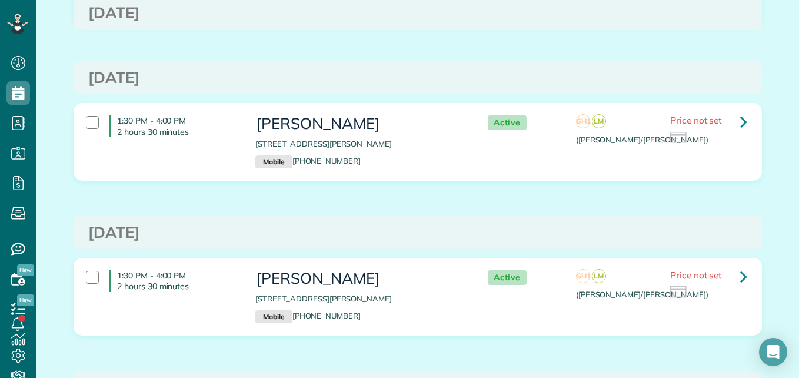
scroll to position [222, 0]
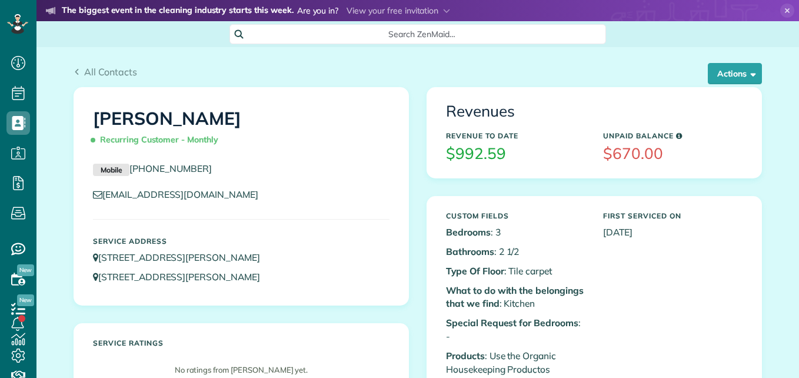
scroll to position [5, 5]
click at [719, 73] on button "Actions" at bounding box center [735, 73] width 54 height 21
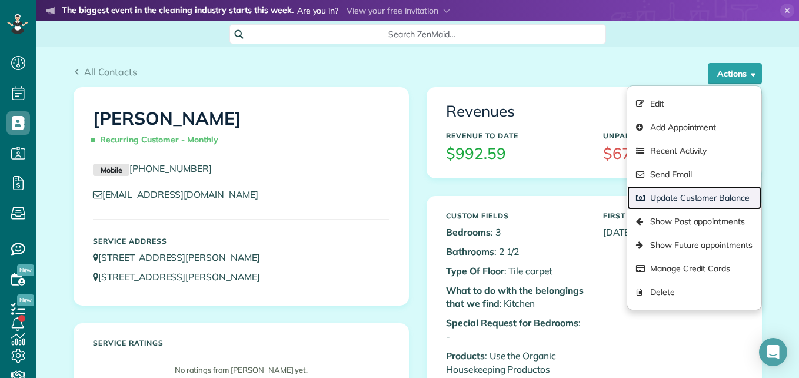
click at [704, 197] on link "Update Customer Balance" at bounding box center [694, 198] width 134 height 24
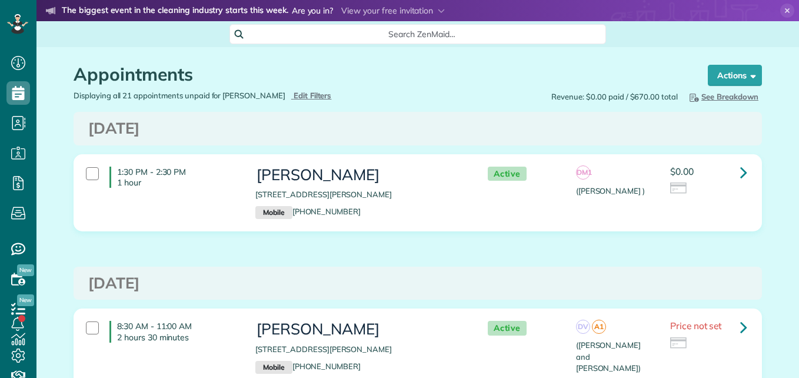
scroll to position [5, 5]
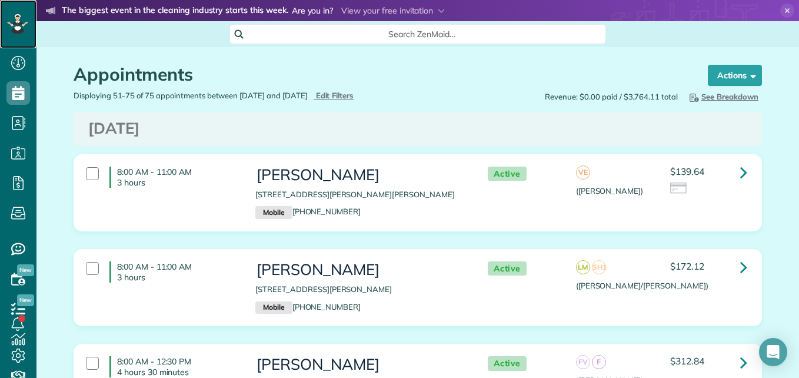
click at [19, 25] on icon at bounding box center [17, 23] width 6 height 5
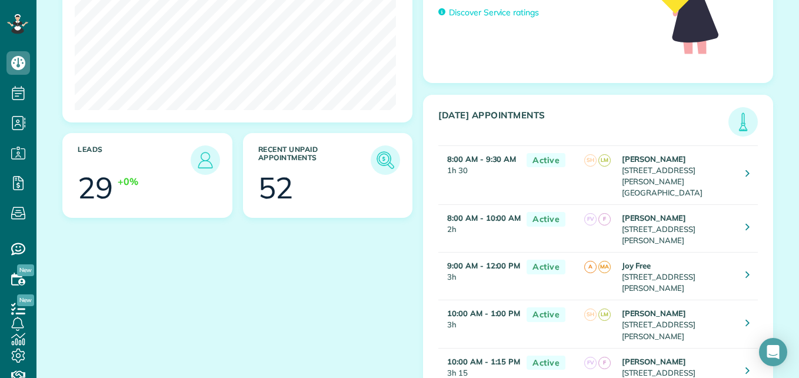
scroll to position [280, 0]
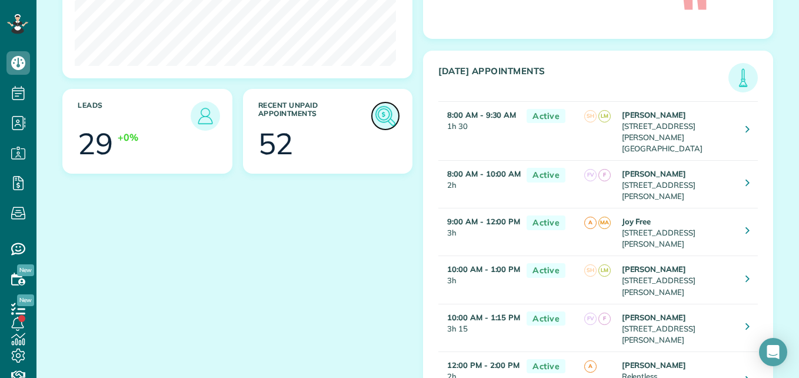
click at [391, 116] on img at bounding box center [385, 115] width 27 height 27
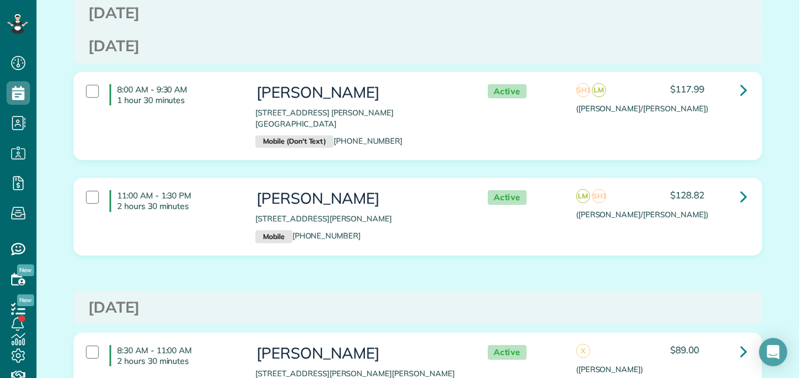
scroll to position [4253, 0]
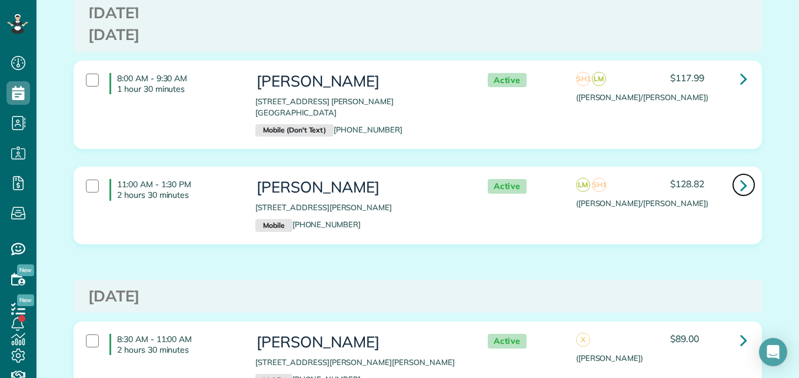
click at [740, 175] on icon at bounding box center [743, 185] width 7 height 21
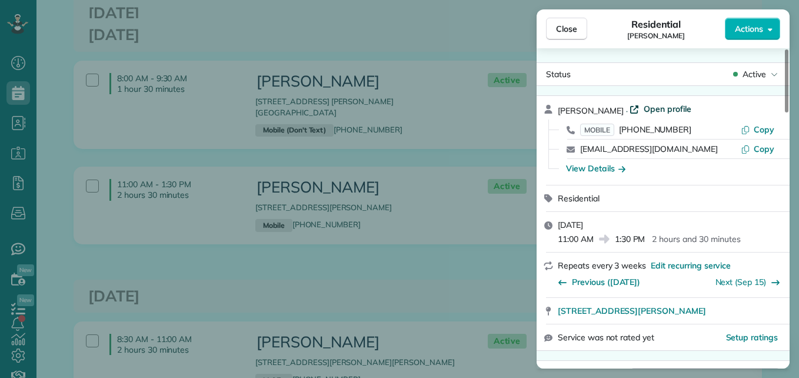
click at [660, 108] on span "Open profile" at bounding box center [668, 109] width 48 height 12
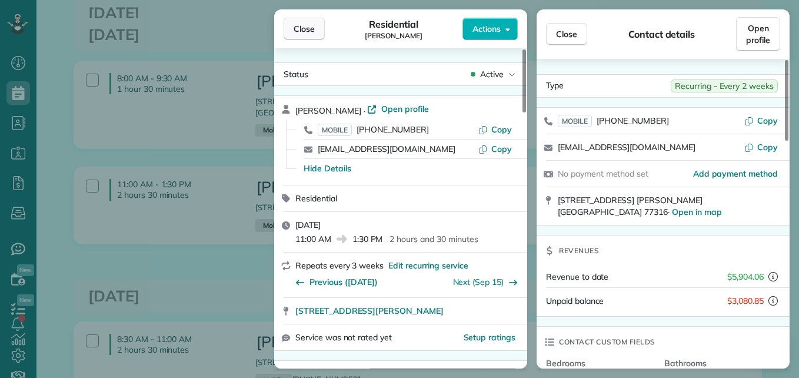
click at [294, 19] on button "Close" at bounding box center [304, 29] width 41 height 22
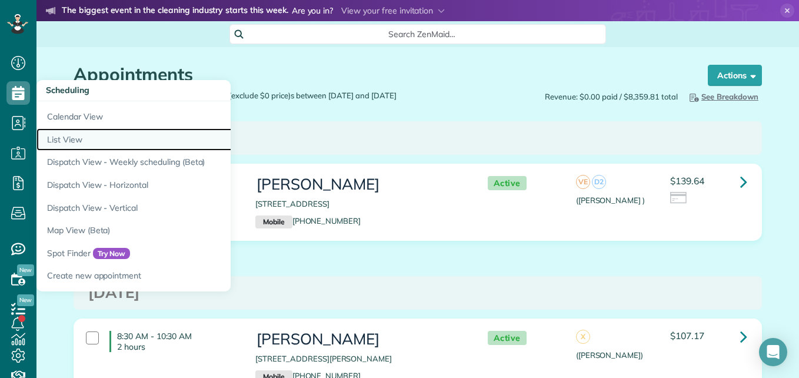
click at [65, 138] on link "List View" at bounding box center [183, 139] width 294 height 23
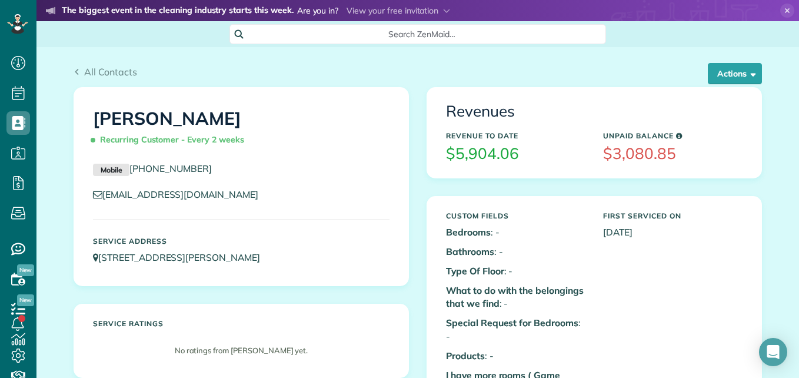
scroll to position [5, 5]
click at [733, 68] on button "Actions" at bounding box center [735, 73] width 54 height 21
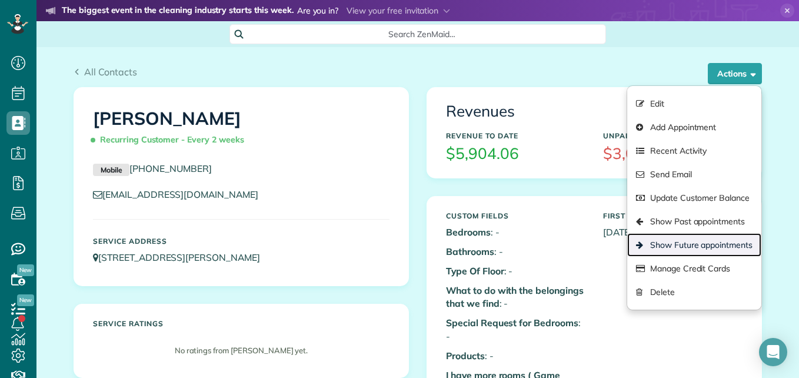
click at [660, 247] on link "Show Future appointments" at bounding box center [694, 245] width 134 height 24
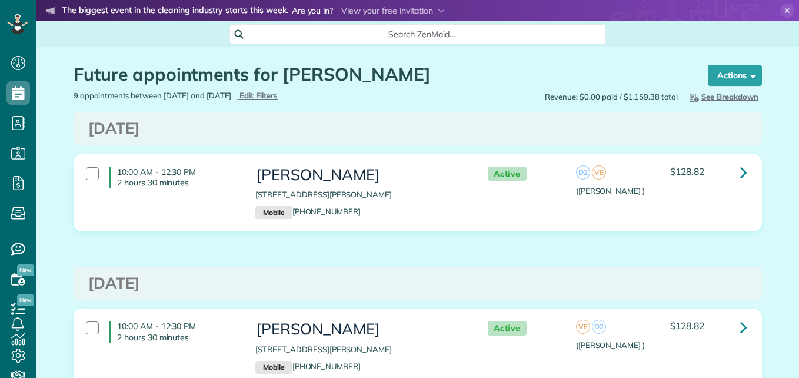
scroll to position [5, 5]
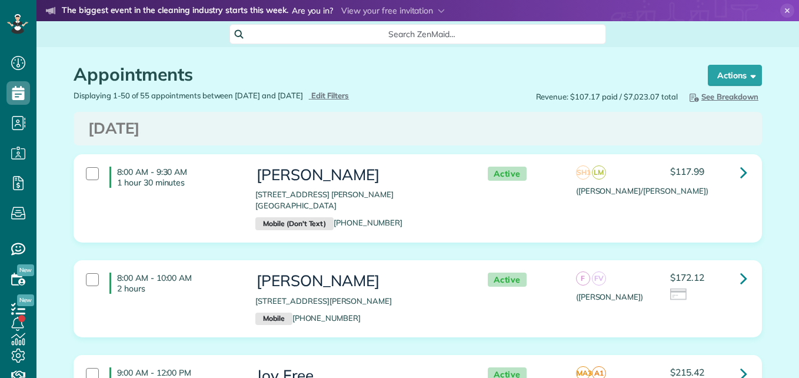
scroll to position [5, 5]
click at [363, 90] on div "Displaying 1-50 of 55 appointments between [DATE] and [DATE] Hide Filters Edit …" at bounding box center [241, 95] width 353 height 11
click at [350, 98] on span "Edit Filters" at bounding box center [330, 95] width 38 height 9
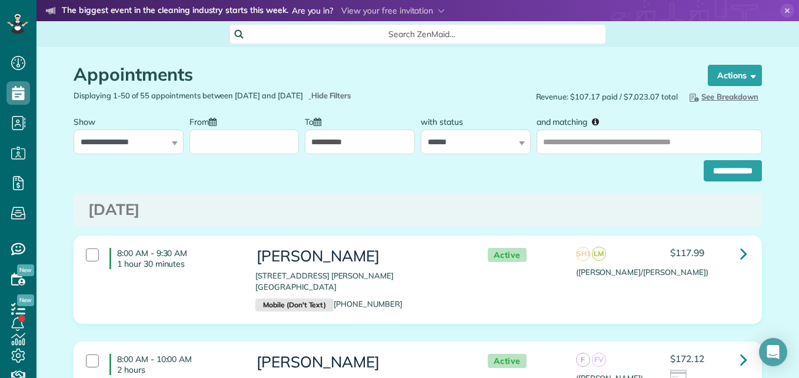
click at [222, 152] on input "From" at bounding box center [245, 141] width 110 height 25
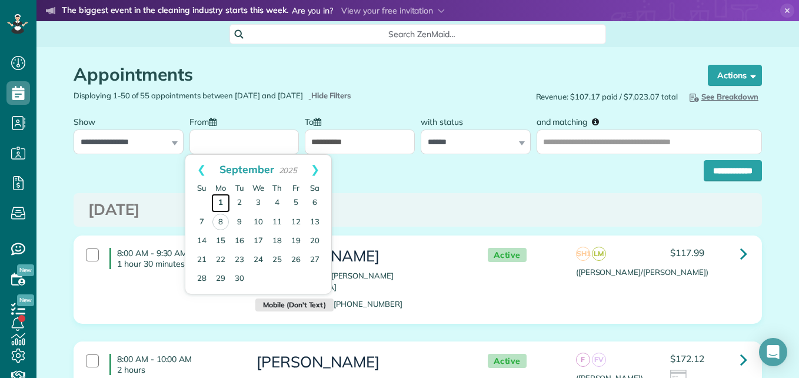
click at [216, 204] on link "1" at bounding box center [220, 203] width 19 height 19
type input "**********"
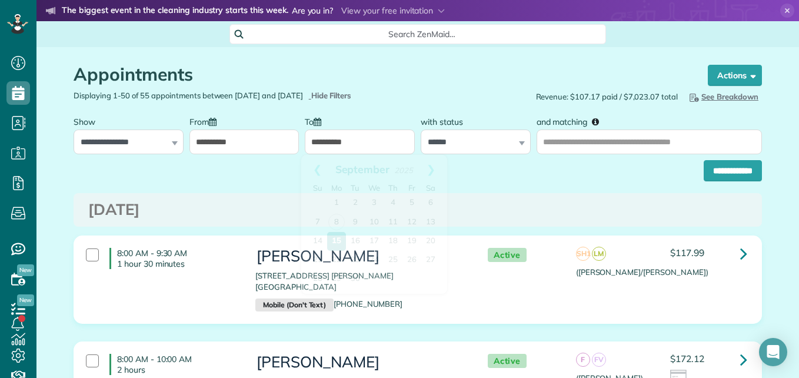
click at [357, 141] on input "**********" at bounding box center [360, 141] width 110 height 25
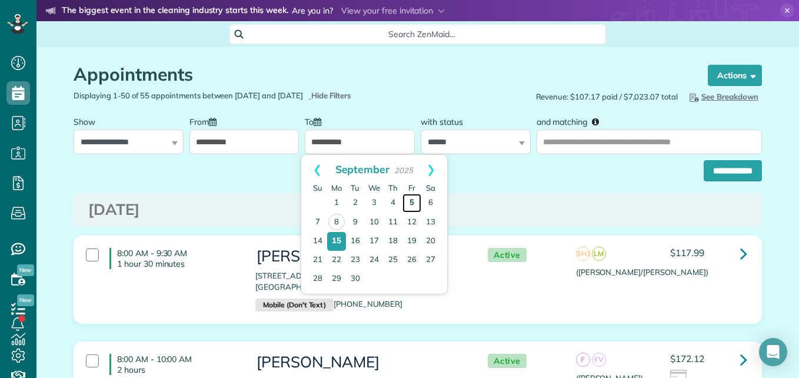
click at [408, 201] on link "5" at bounding box center [412, 203] width 19 height 19
type input "**********"
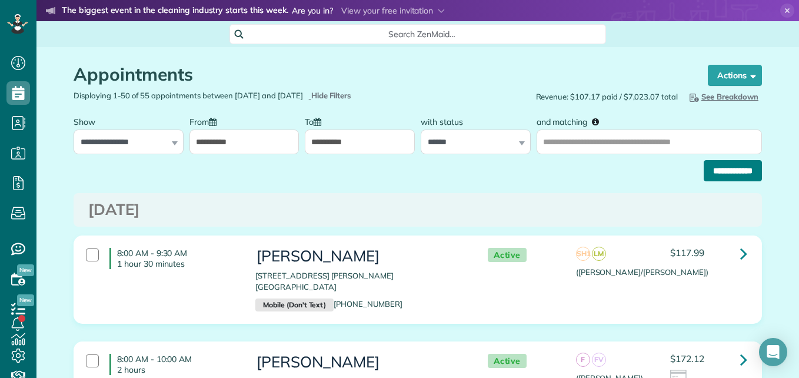
click at [711, 174] on input "**********" at bounding box center [733, 170] width 58 height 21
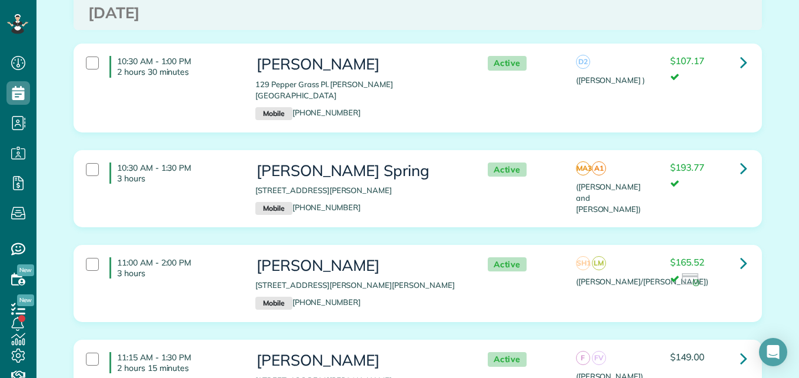
scroll to position [953, 0]
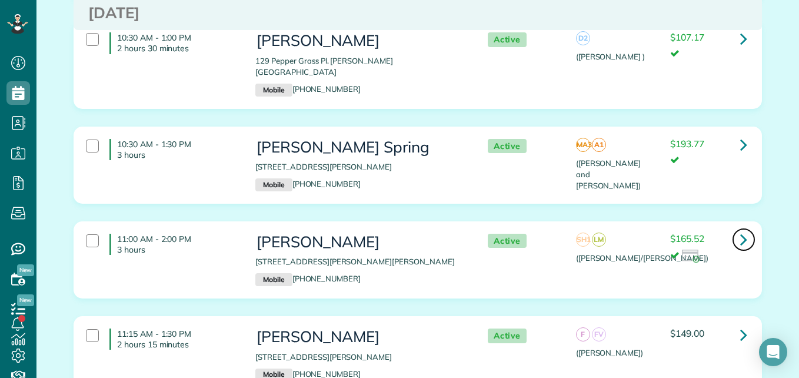
click at [740, 229] on icon at bounding box center [743, 239] width 7 height 21
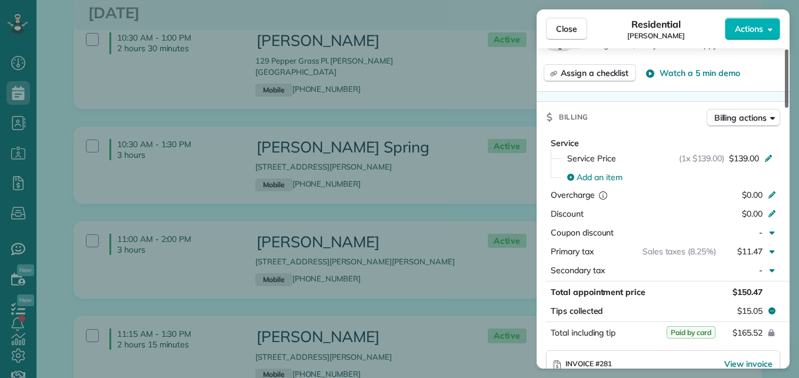
scroll to position [509, 0]
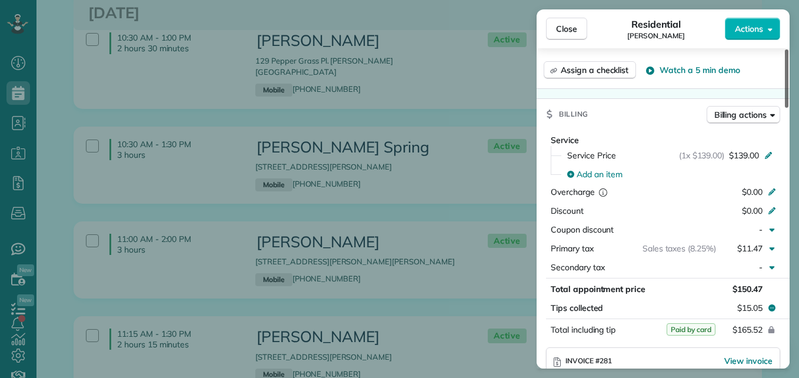
drag, startPoint x: 787, startPoint y: 91, endPoint x: 792, endPoint y: 184, distance: 92.5
click at [789, 108] on div at bounding box center [787, 78] width 4 height 58
click at [551, 18] on button "Close" at bounding box center [566, 29] width 41 height 22
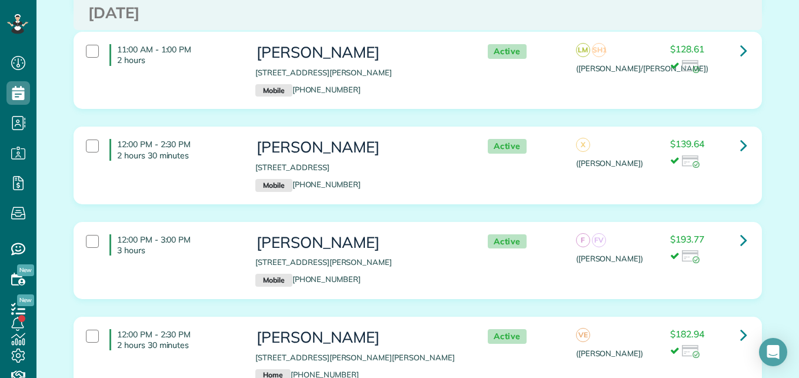
scroll to position [3094, 0]
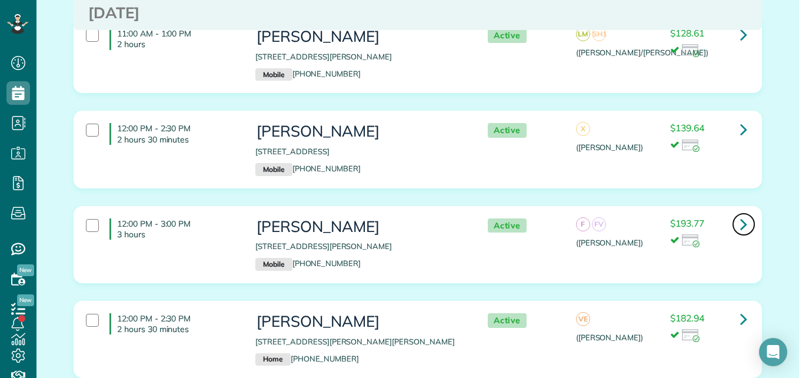
click at [742, 214] on icon at bounding box center [743, 224] width 7 height 21
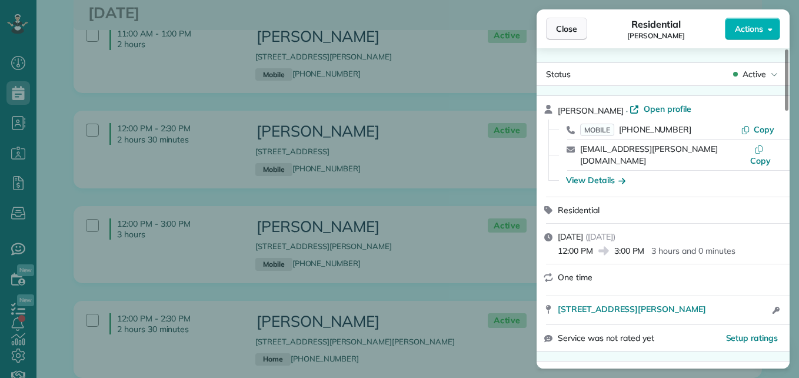
click at [572, 24] on span "Close" at bounding box center [566, 29] width 21 height 12
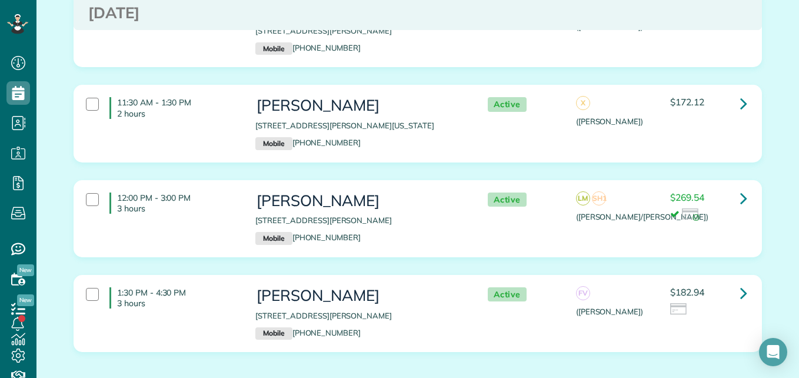
scroll to position [4281, 0]
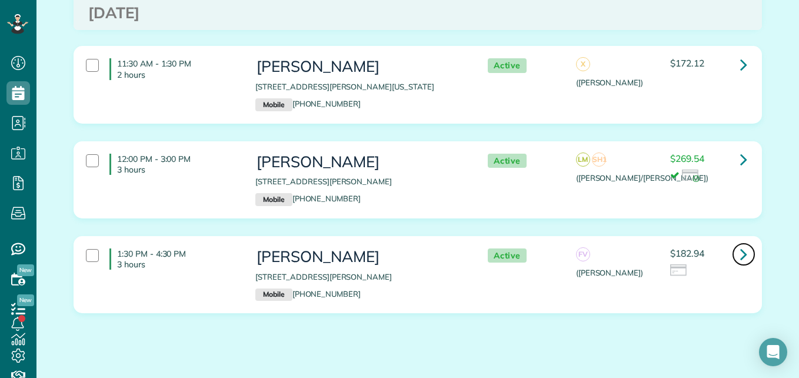
click at [740, 244] on icon at bounding box center [743, 254] width 7 height 21
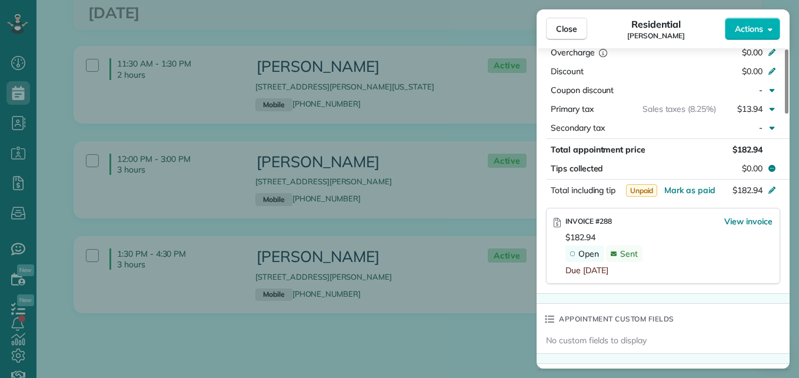
drag, startPoint x: 784, startPoint y: 89, endPoint x: 799, endPoint y: 215, distance: 126.2
click at [789, 114] on div at bounding box center [787, 81] width 4 height 64
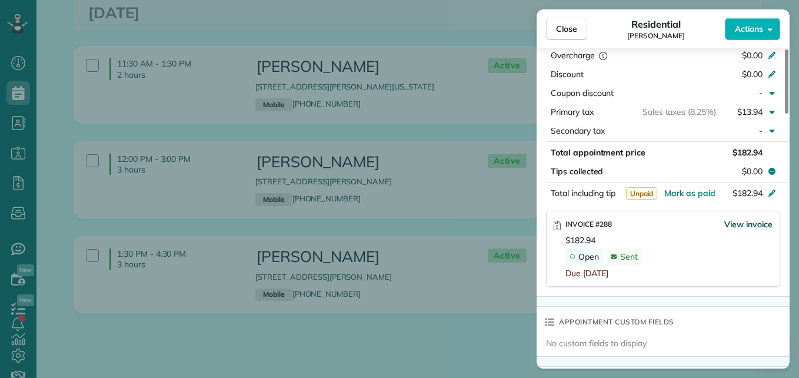
click at [753, 221] on span "View invoice" at bounding box center [749, 224] width 48 height 12
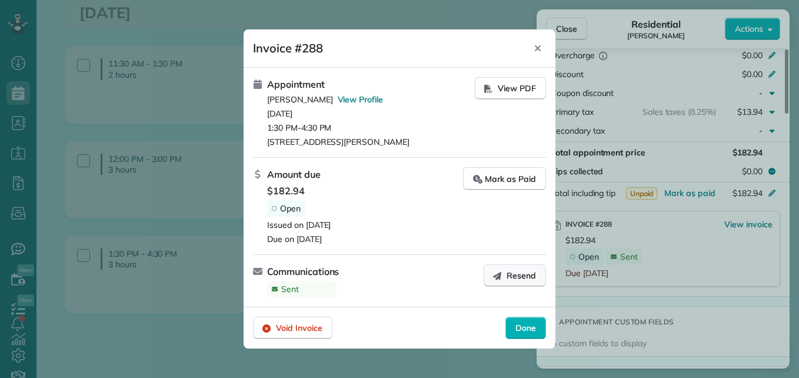
click at [509, 279] on span "Resend" at bounding box center [521, 276] width 29 height 12
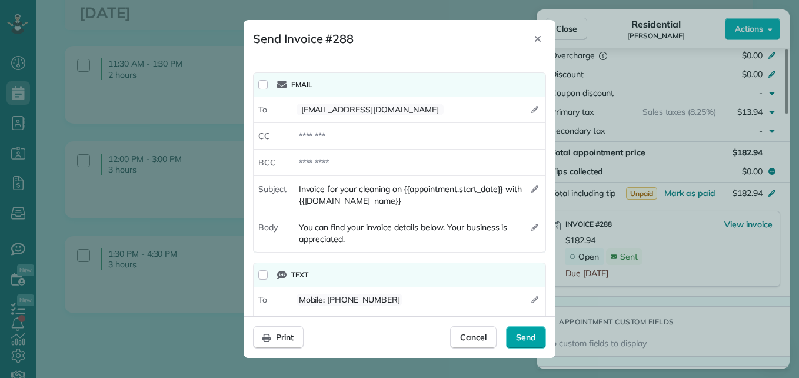
click at [520, 344] on div "Send" at bounding box center [526, 337] width 40 height 22
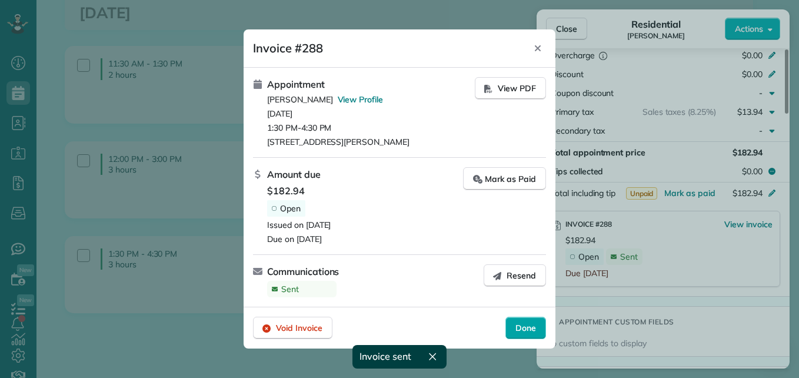
click at [527, 331] on span "Done" at bounding box center [526, 328] width 21 height 12
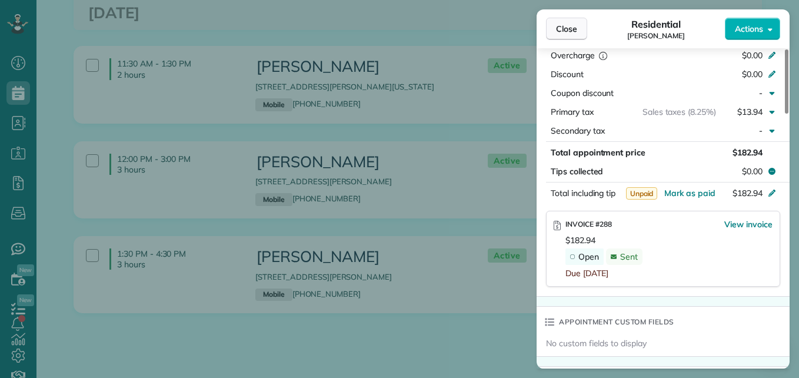
click at [564, 22] on button "Close" at bounding box center [566, 29] width 41 height 22
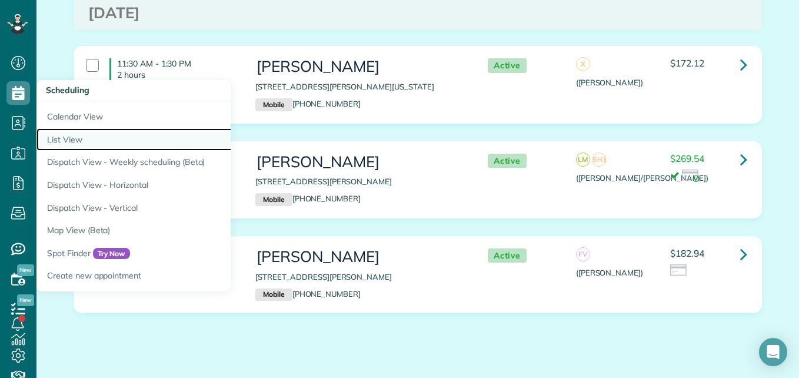
click at [74, 135] on link "List View" at bounding box center [183, 139] width 294 height 23
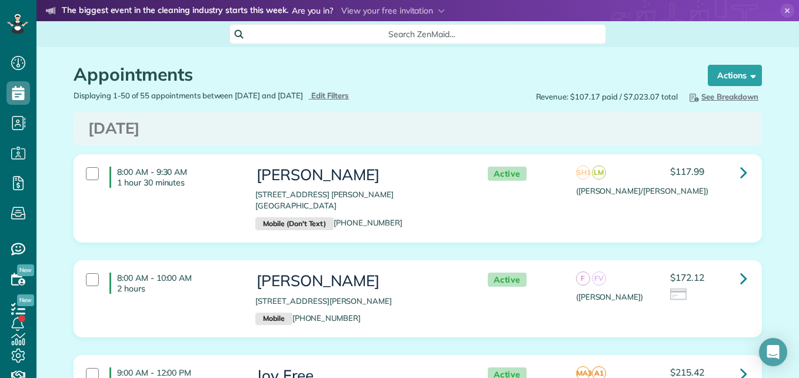
scroll to position [5, 5]
